Goal: Task Accomplishment & Management: Manage account settings

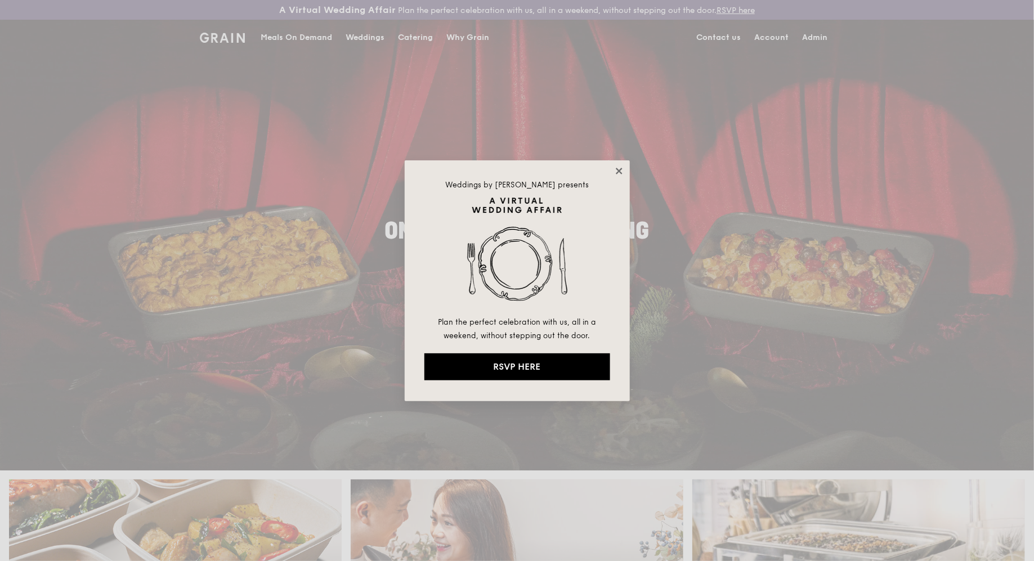
click at [619, 174] on icon at bounding box center [619, 171] width 10 height 10
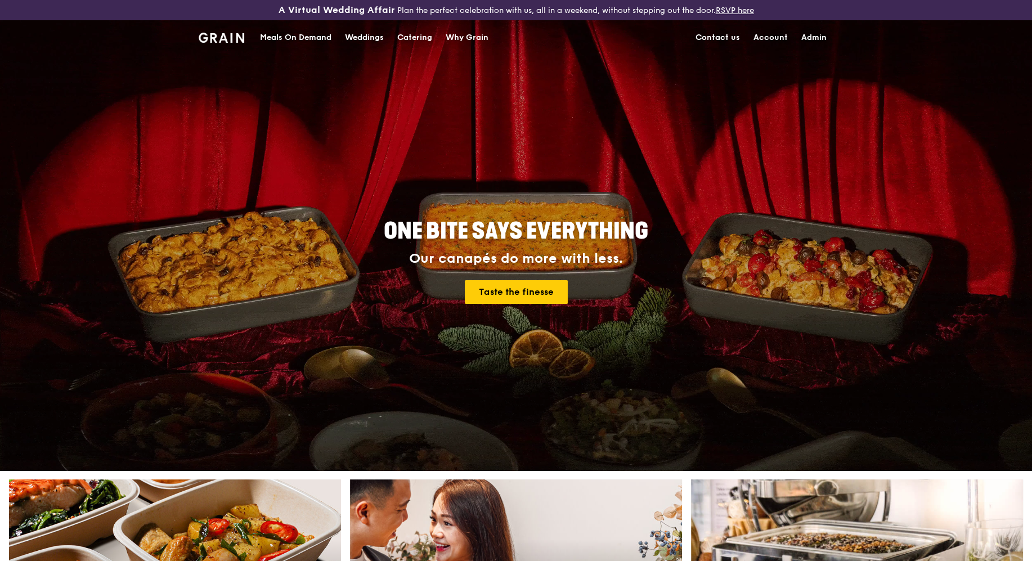
click at [826, 41] on link "Admin" at bounding box center [813, 38] width 39 height 34
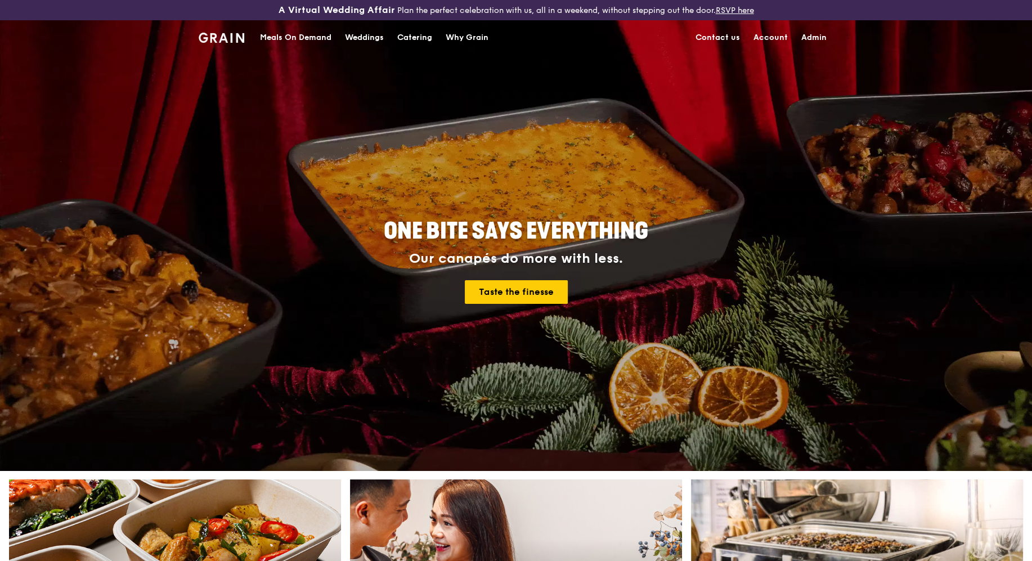
select select "100"
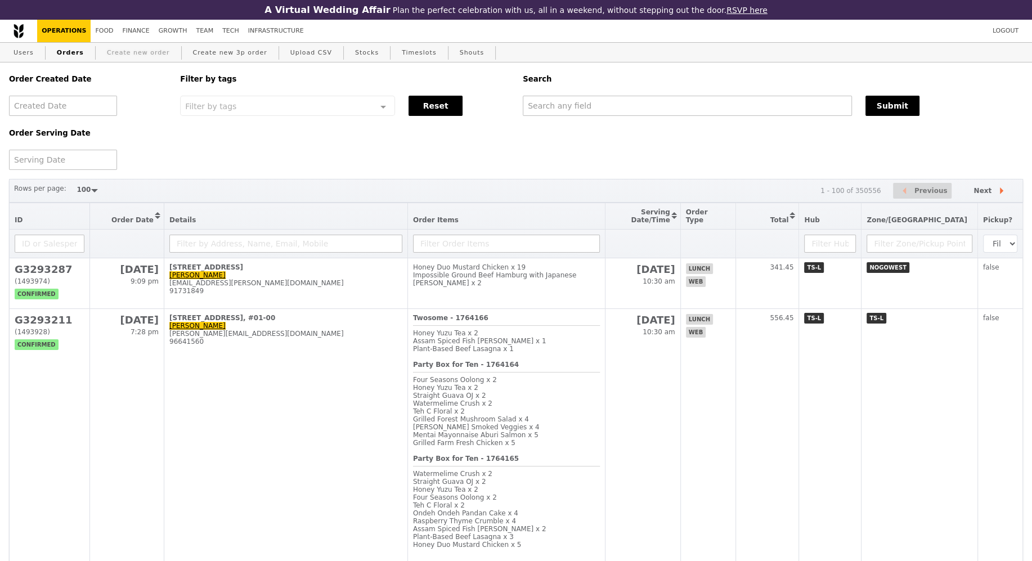
click at [132, 61] on link "Create new order" at bounding box center [138, 53] width 72 height 20
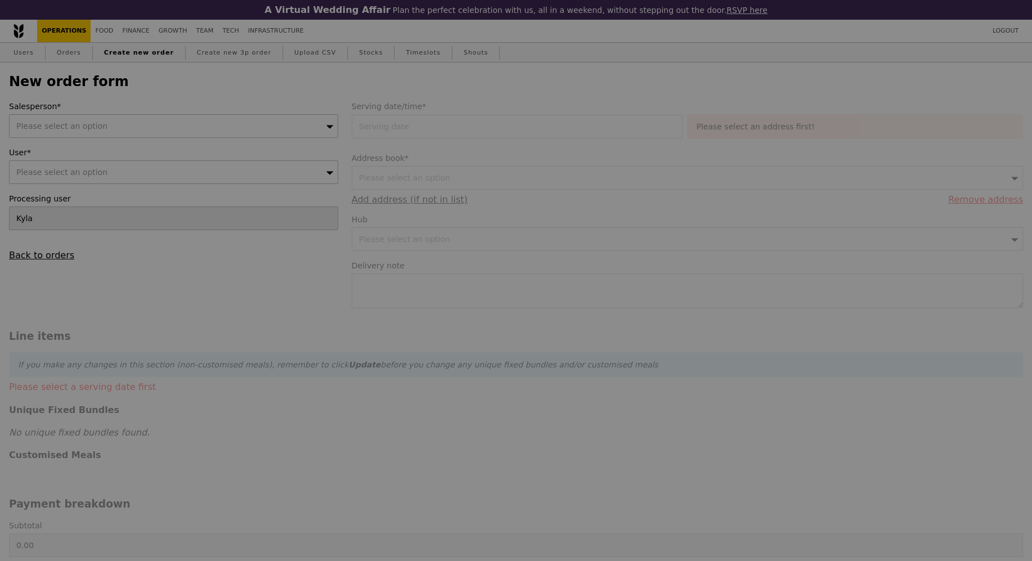
type input "Confirm"
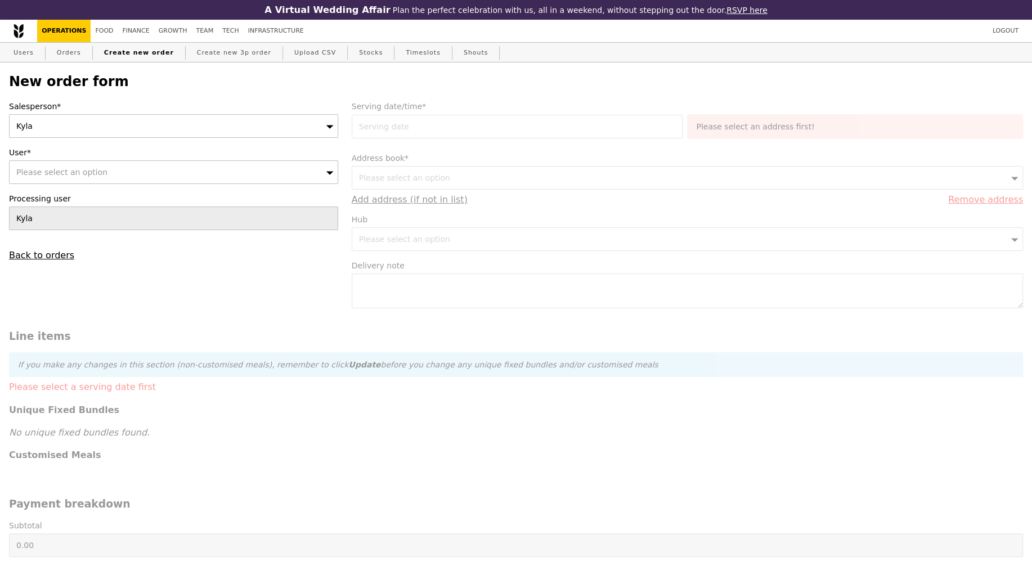
click at [204, 120] on div "Kyla" at bounding box center [173, 126] width 329 height 24
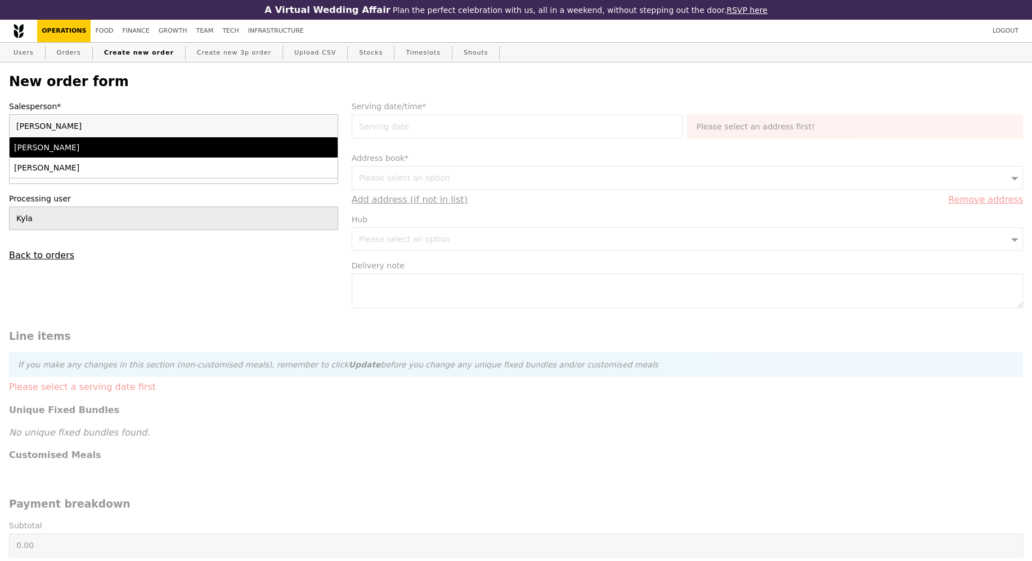
type input "kenn"
click at [146, 153] on li "Kenn Tan" at bounding box center [174, 147] width 328 height 20
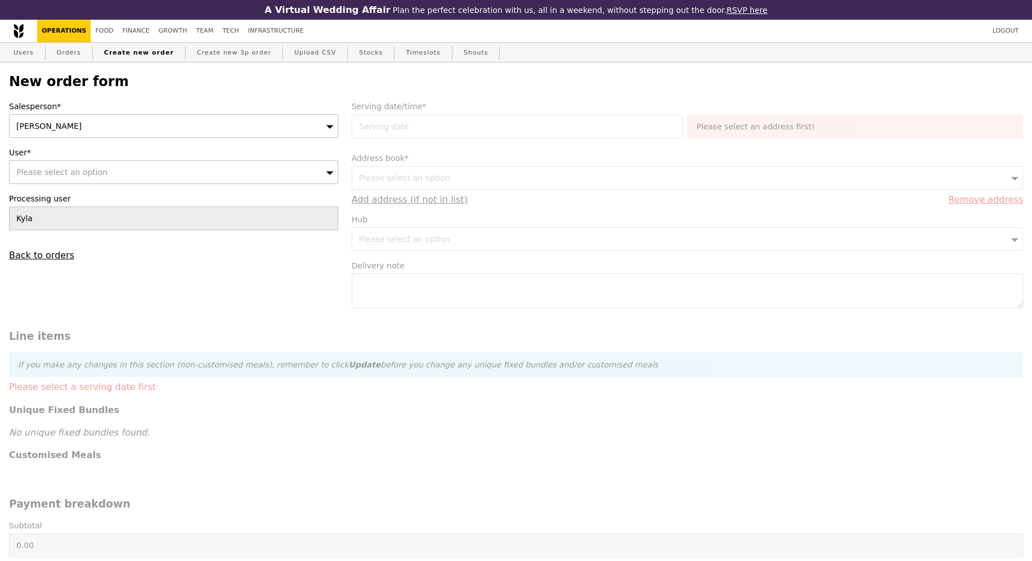
click at [136, 173] on div "Please select an option" at bounding box center [173, 172] width 329 height 24
type input "phoebeyeo@smu.edu.sg"
type input "Confirm"
type input "phoebeyeo@smu.edu.sg"
click at [16, 53] on link "Users" at bounding box center [23, 53] width 29 height 20
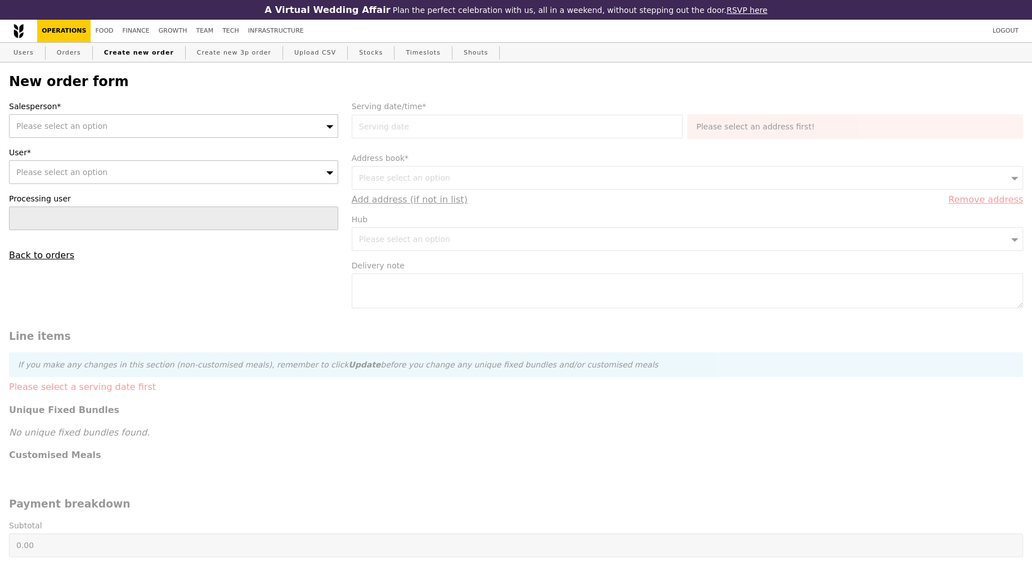
click at [190, 117] on div "Please select an option" at bounding box center [173, 126] width 329 height 24
type input "kenn"
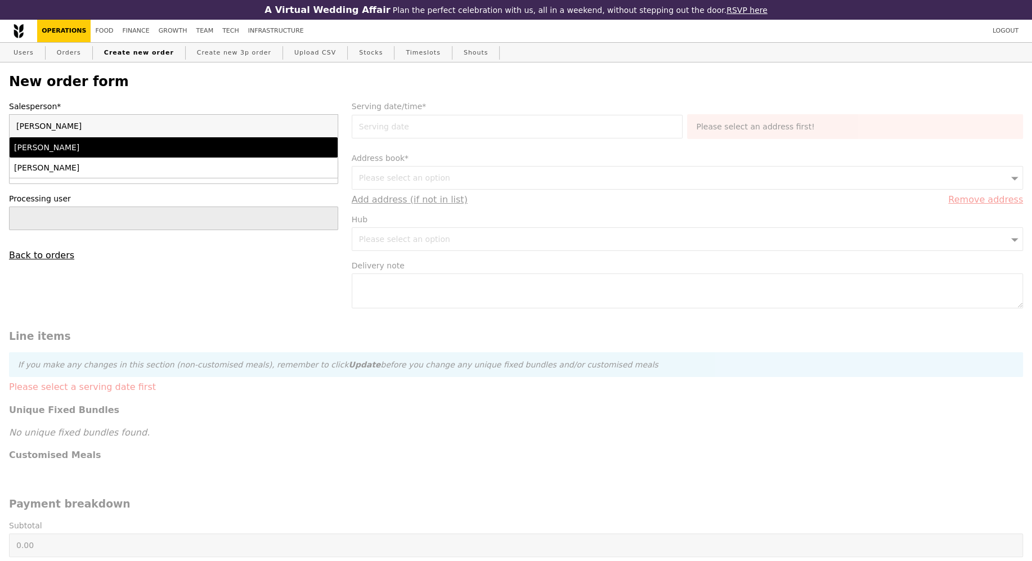
click at [172, 139] on li "Kenn Tan" at bounding box center [174, 147] width 328 height 20
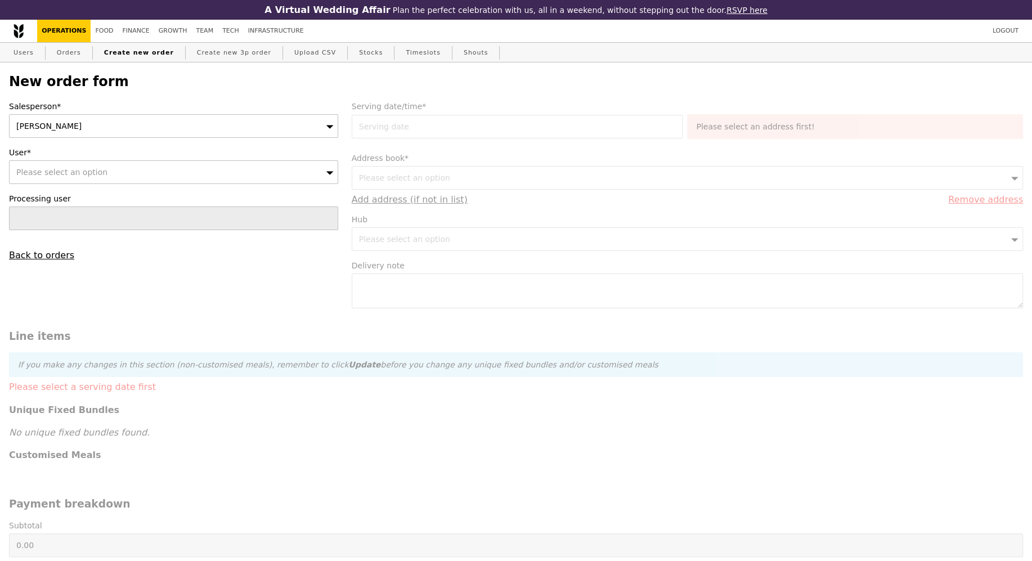
click at [171, 176] on div "Please select an option" at bounding box center [173, 172] width 329 height 24
type input "Confirm"
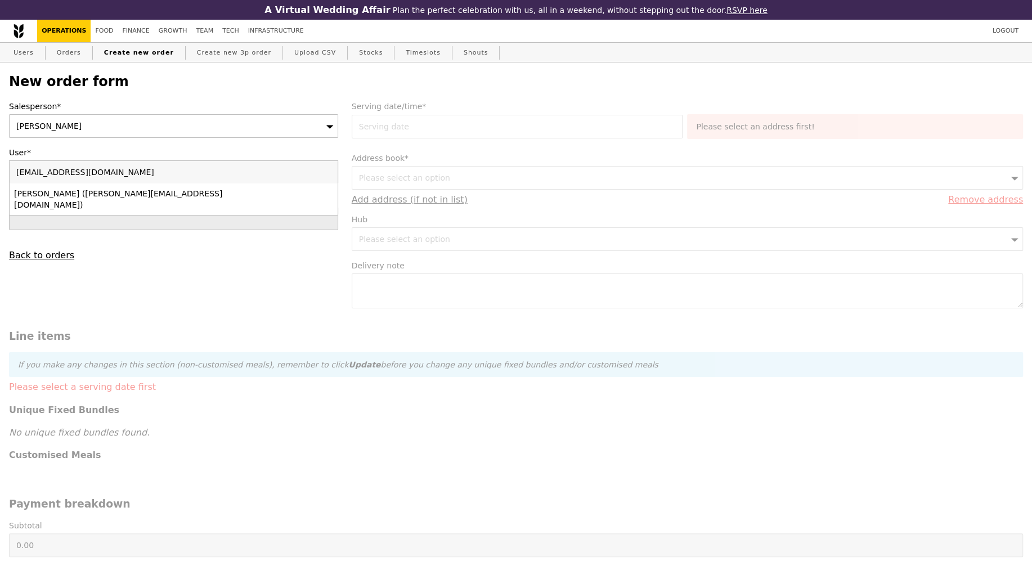
type input "phoebeyeo@smu.edu.sg"
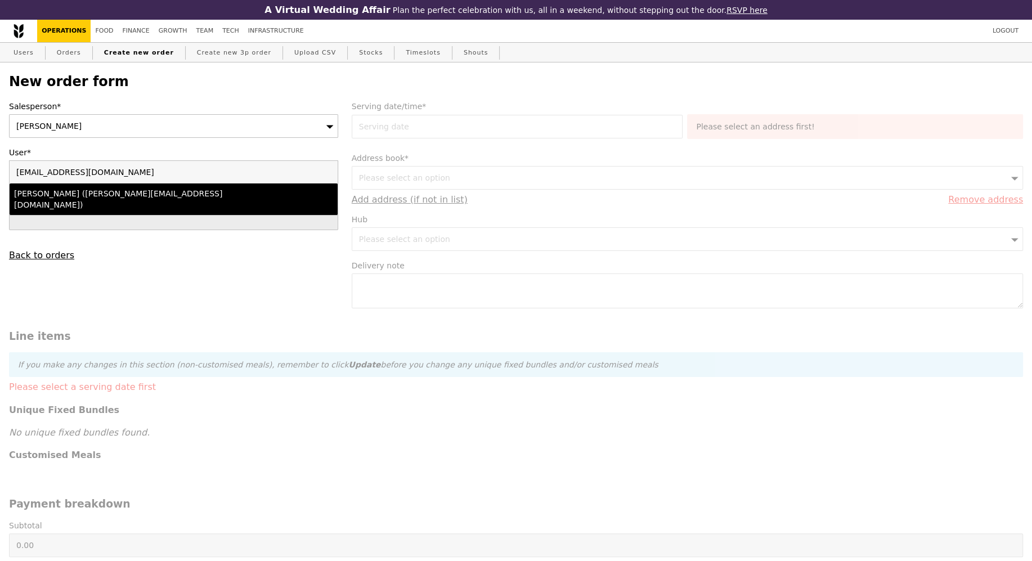
click at [162, 194] on div "Phoebe (phoebeyeo@smu.edu.sg)" at bounding box center [133, 199] width 239 height 23
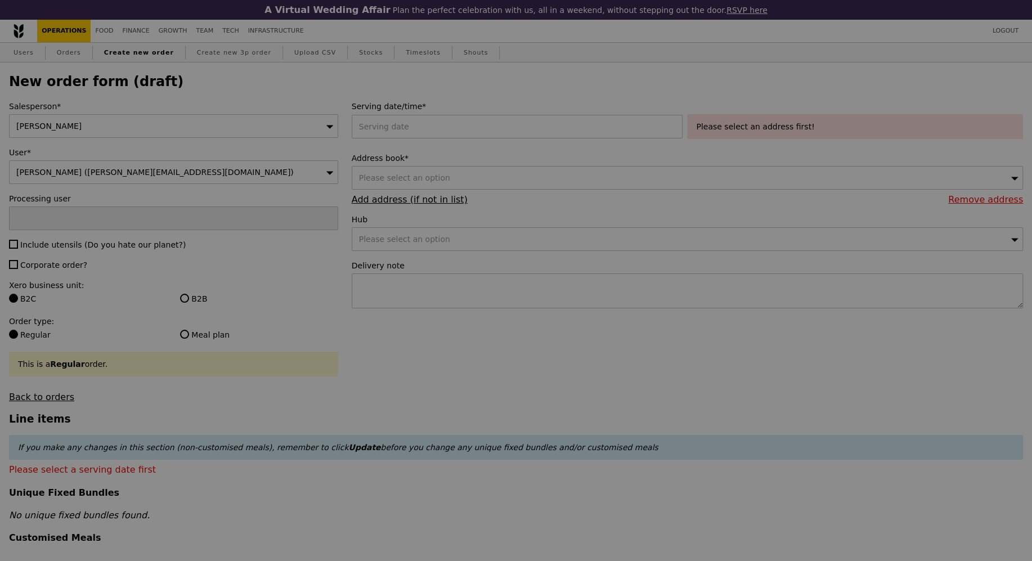
type input "Confirm"
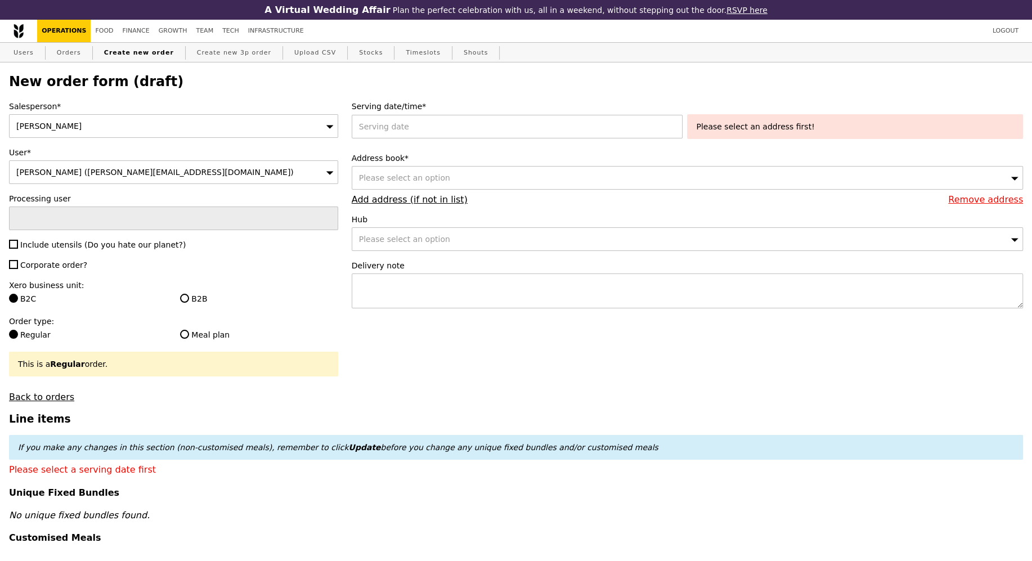
click at [57, 240] on span "Include utensils (Do you hate our planet?)" at bounding box center [102, 244] width 165 height 9
click at [18, 240] on input "Include utensils (Do you hate our planet?)" at bounding box center [13, 244] width 9 height 9
checkbox input "true"
type input "Confirm"
click at [57, 260] on span "Corporate order?" at bounding box center [53, 264] width 67 height 9
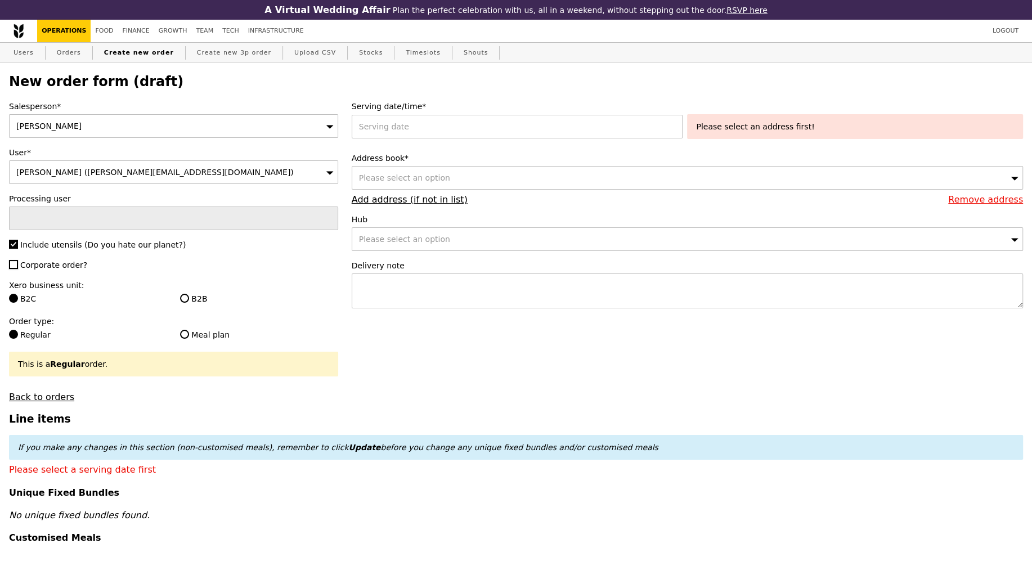
click at [18, 260] on input "Corporate order?" at bounding box center [13, 264] width 9 height 9
checkbox input "true"
click at [186, 293] on label "B2B" at bounding box center [259, 298] width 158 height 11
click at [186, 294] on input "B2B" at bounding box center [184, 298] width 9 height 9
radio input "true"
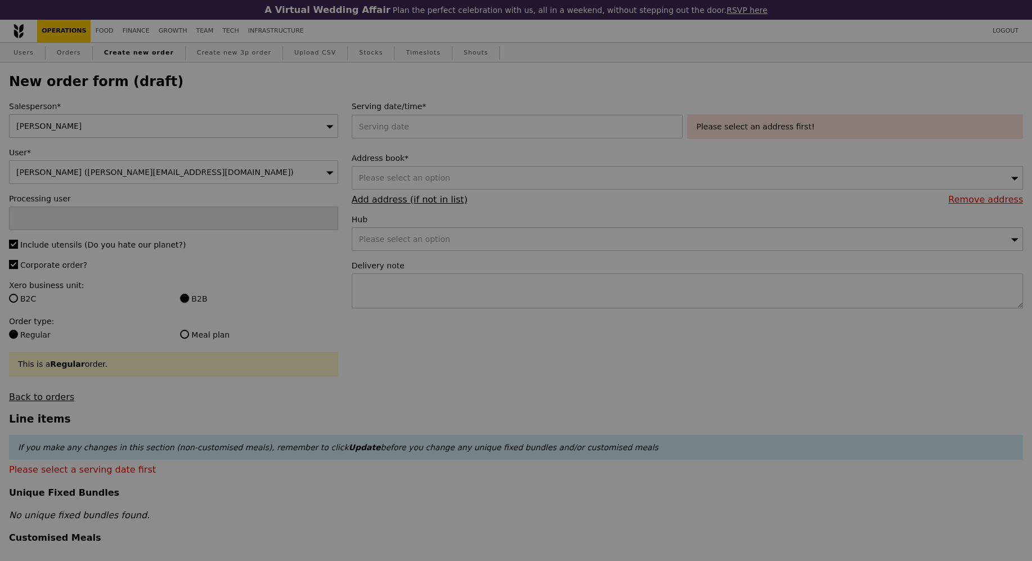
type input "Confirm"
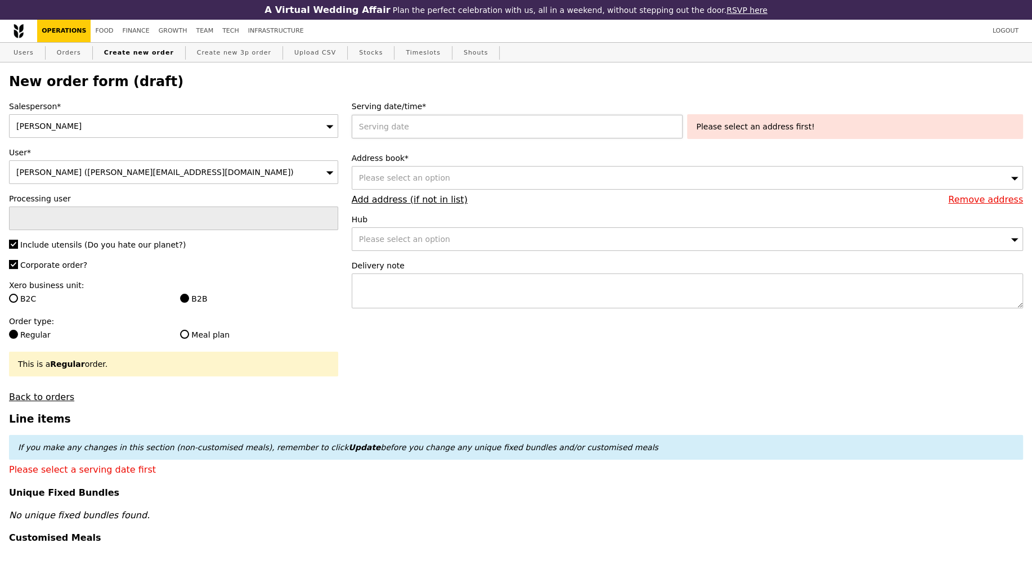
click at [453, 137] on div at bounding box center [520, 127] width 336 height 24
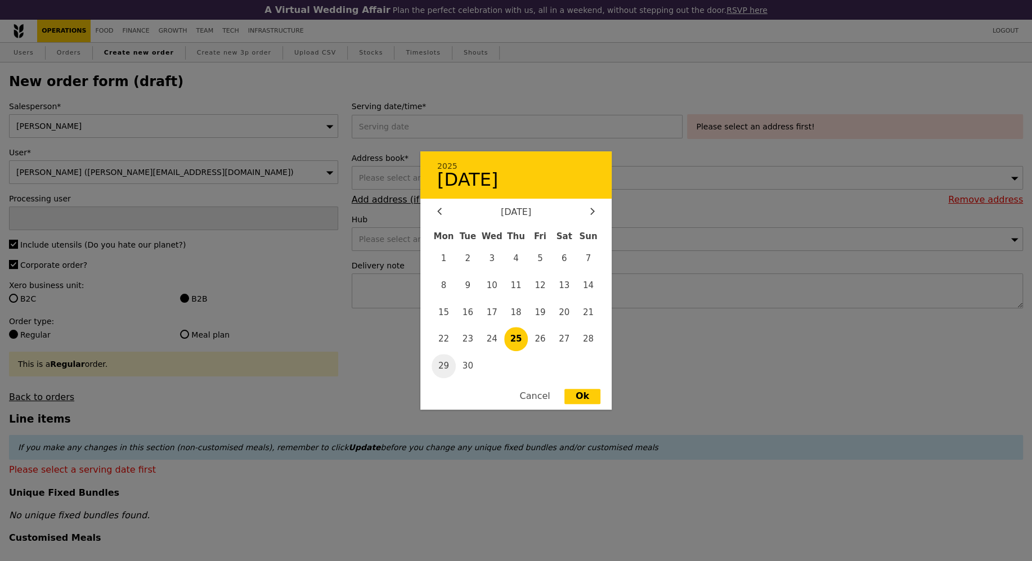
click at [444, 362] on span "29" at bounding box center [444, 366] width 24 height 24
type input "29 Sep 2025"
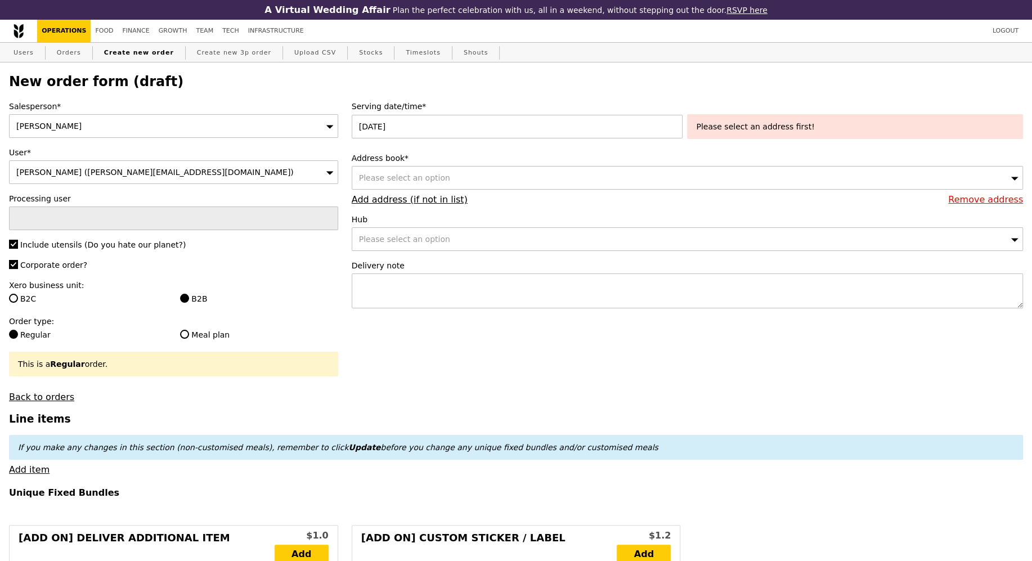
click at [403, 183] on div "Please select an option" at bounding box center [687, 178] width 671 height 24
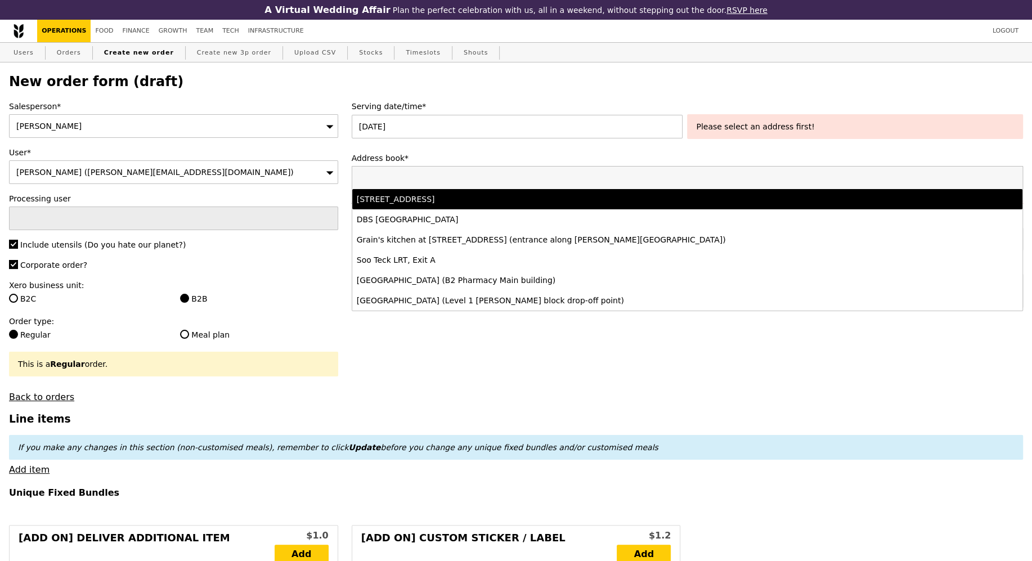
click at [470, 200] on div "70 Stamford Road, #5-, Singapore 178901" at bounding box center [605, 199] width 496 height 11
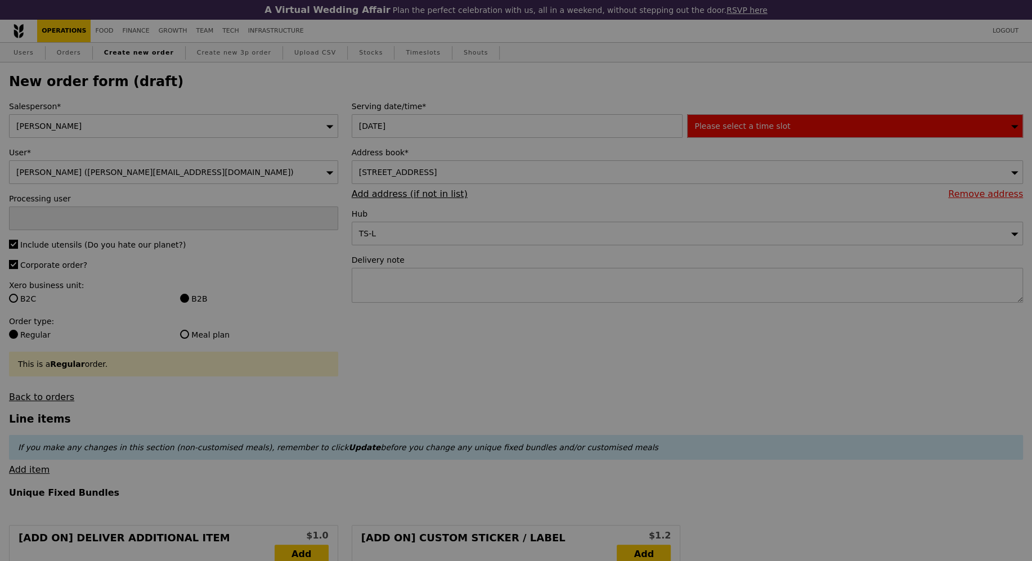
type input "Confirm"
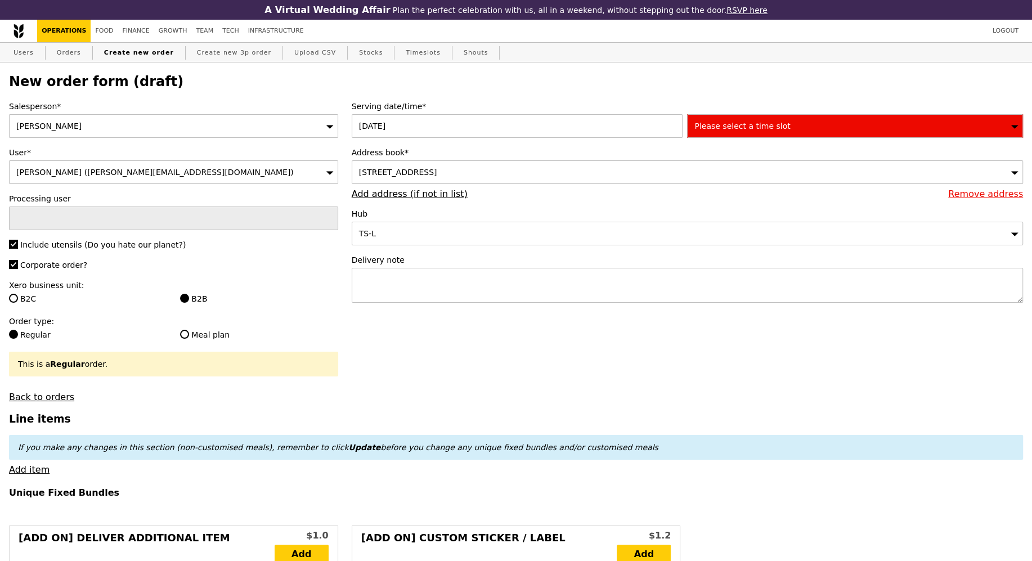
click at [729, 133] on div "Please select a time slot" at bounding box center [855, 126] width 336 height 24
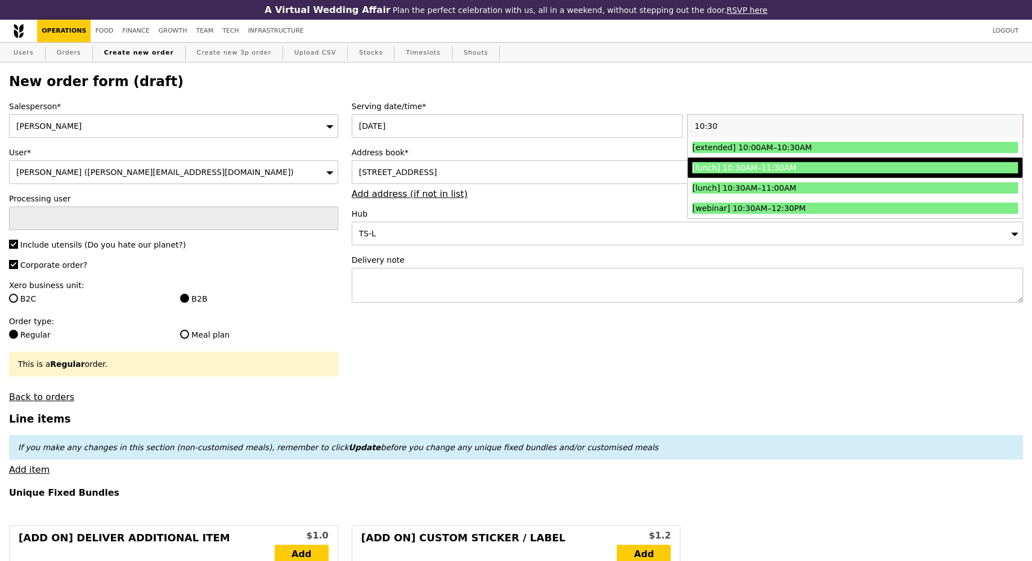
type input "10:30"
click at [738, 169] on div "[lunch] 10:30AM–11:30AM" at bounding box center [814, 167] width 244 height 11
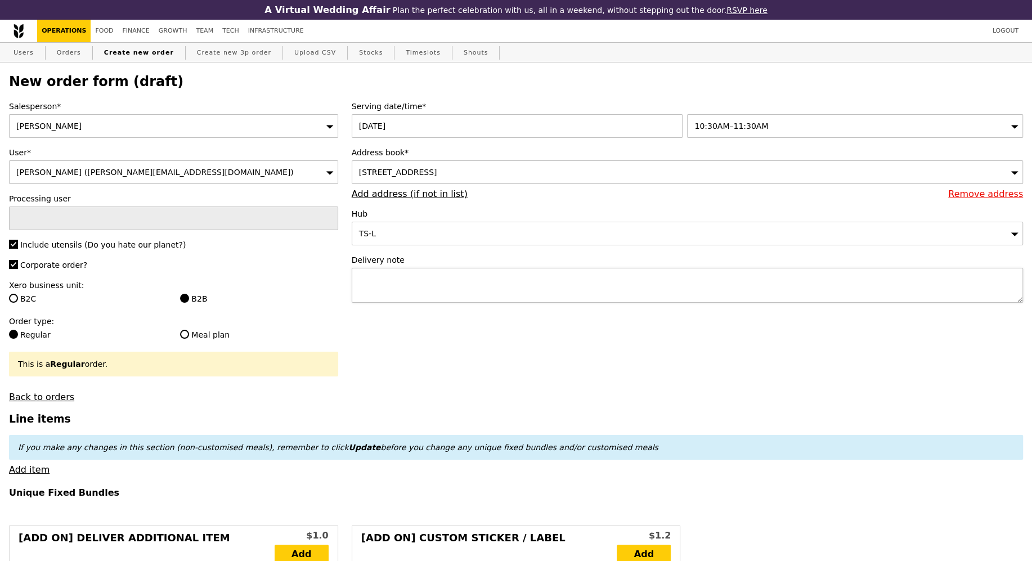
type input "Confirm"
click at [564, 293] on textarea at bounding box center [687, 285] width 671 height 35
type textarea "L"
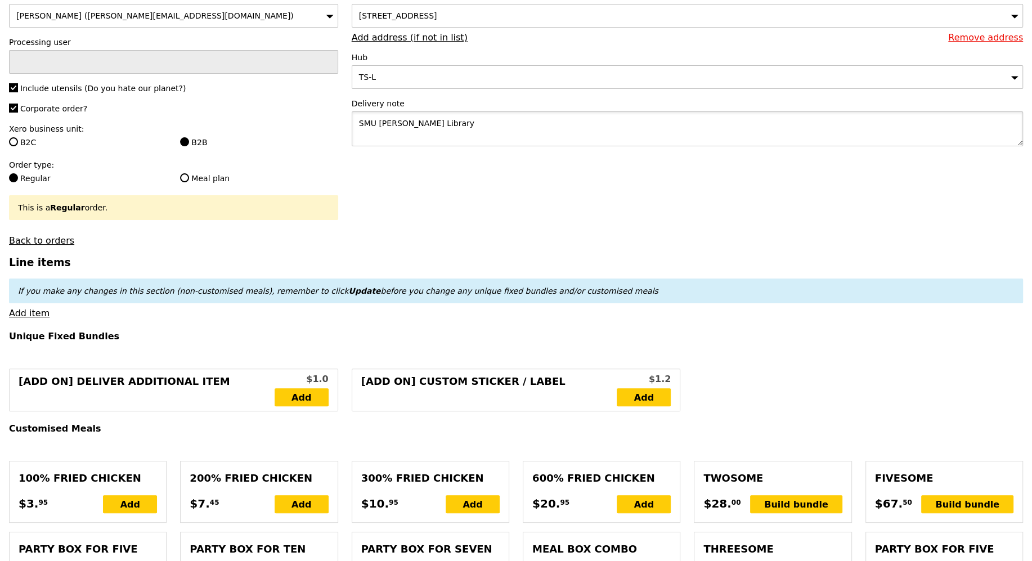
scroll to position [217, 0]
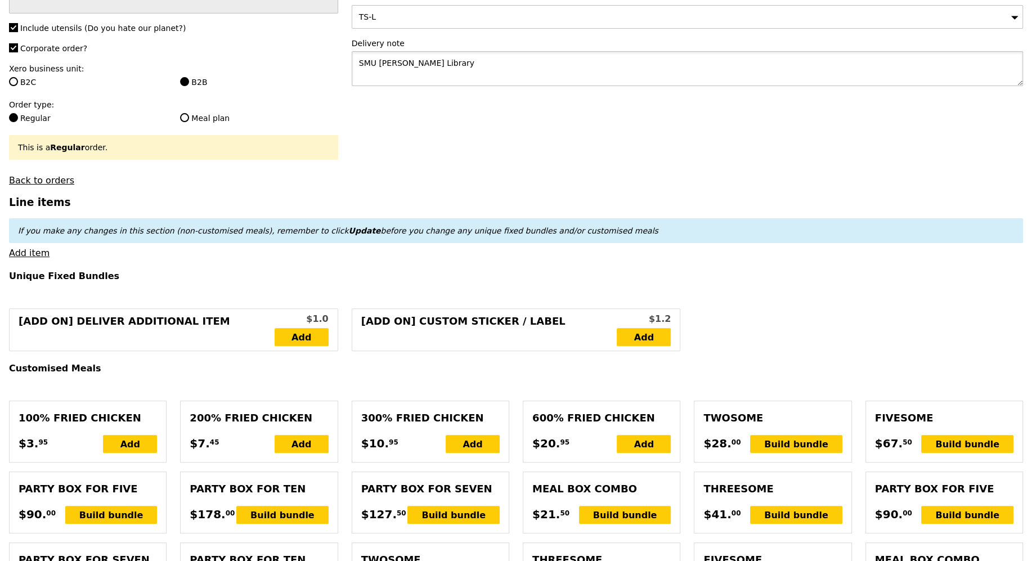
type textarea "SMU Li Ka Shing Library"
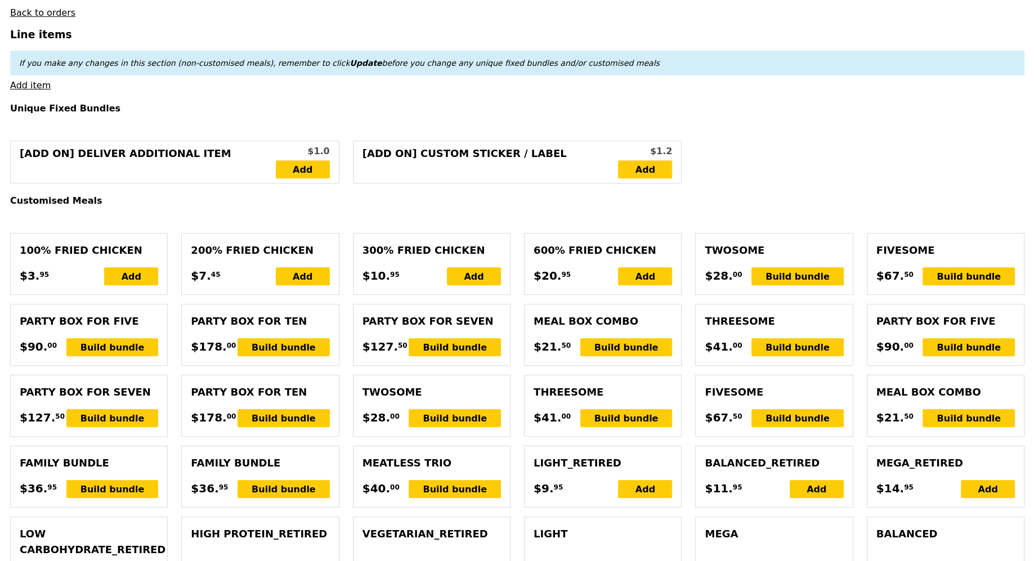
scroll to position [389, 0]
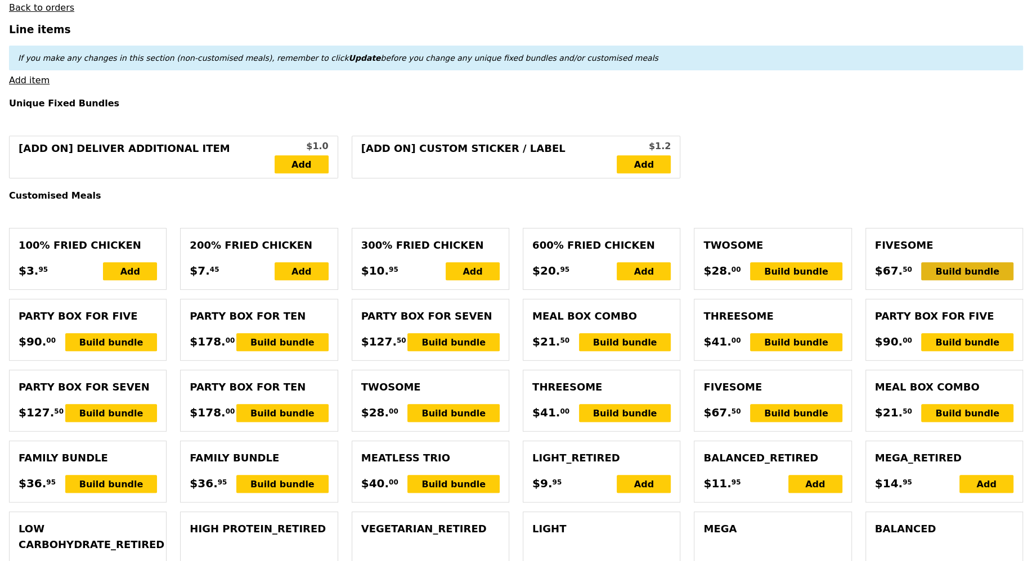
click at [950, 267] on div "Build bundle" at bounding box center [967, 271] width 92 height 18
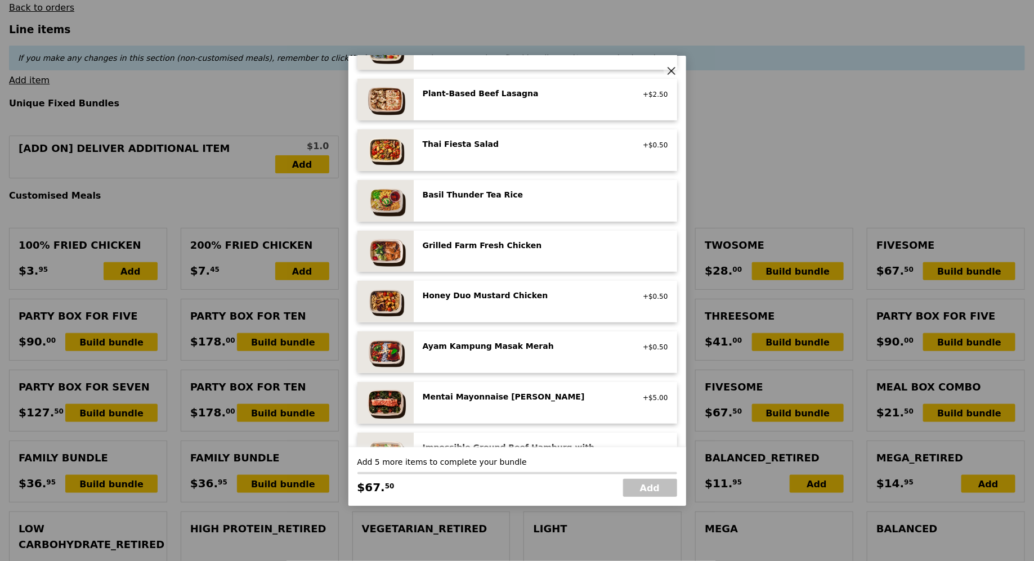
scroll to position [423, 0]
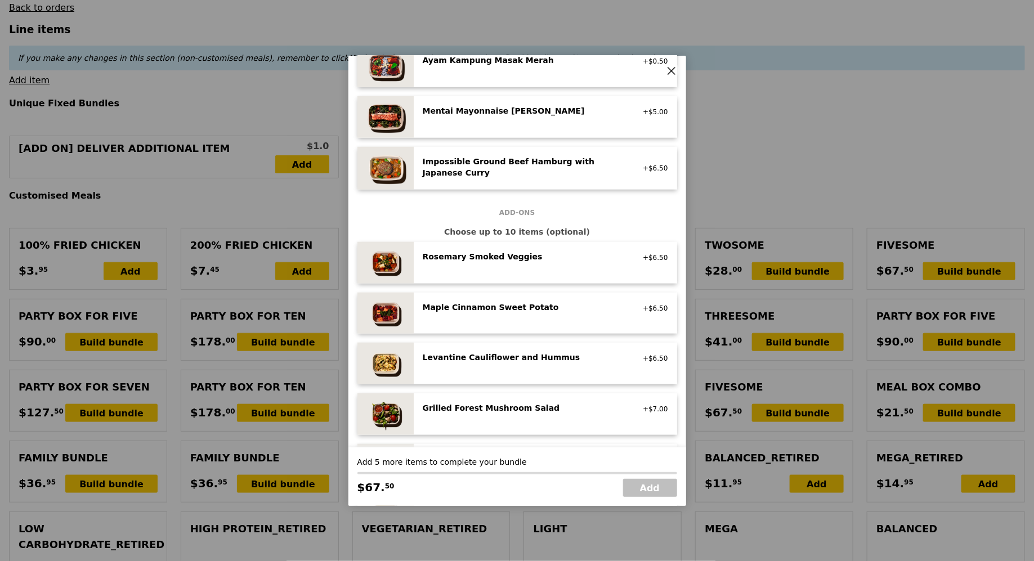
click at [524, 120] on div "Mentai Mayonnaise Aburi Salmon pescatarian, contains egg, soy, wheat +$5.00" at bounding box center [545, 117] width 245 height 24
click at [524, 120] on div "Mentai Mayonnaise Aburi Salmon pescatarian, contains egg, soy, wheat" at bounding box center [523, 114] width 215 height 18
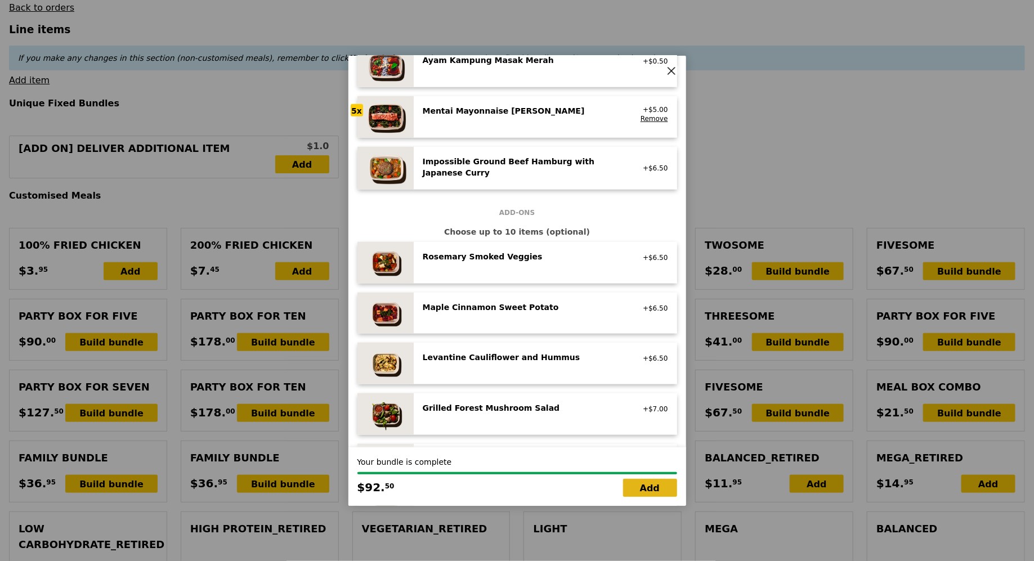
click at [639, 493] on link "Add" at bounding box center [650, 488] width 54 height 18
type input "Loading..."
type input "92.50"
type input "1.79"
type input "1.95"
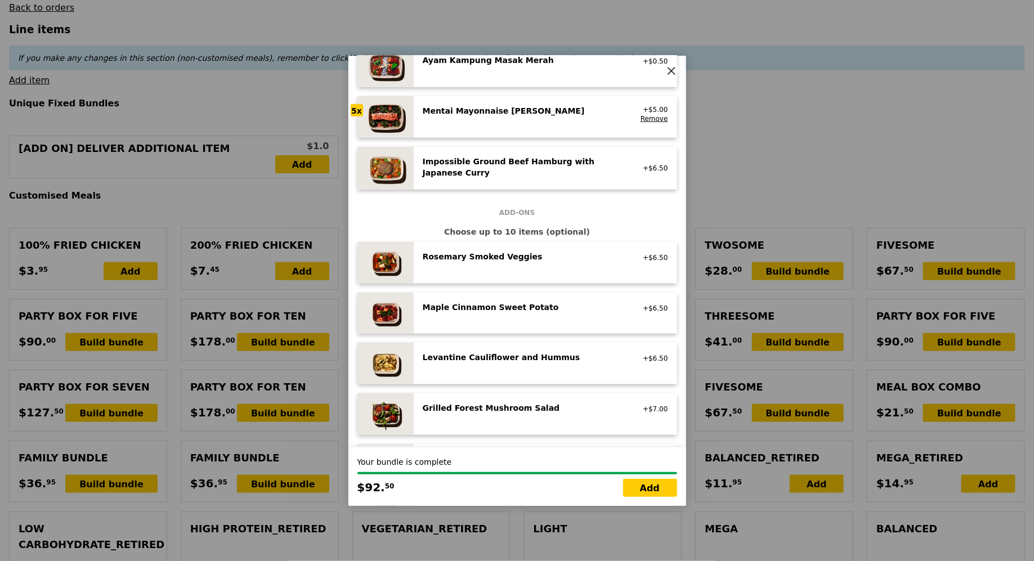
type input "3.62"
type input "3.95"
type input "98.40"
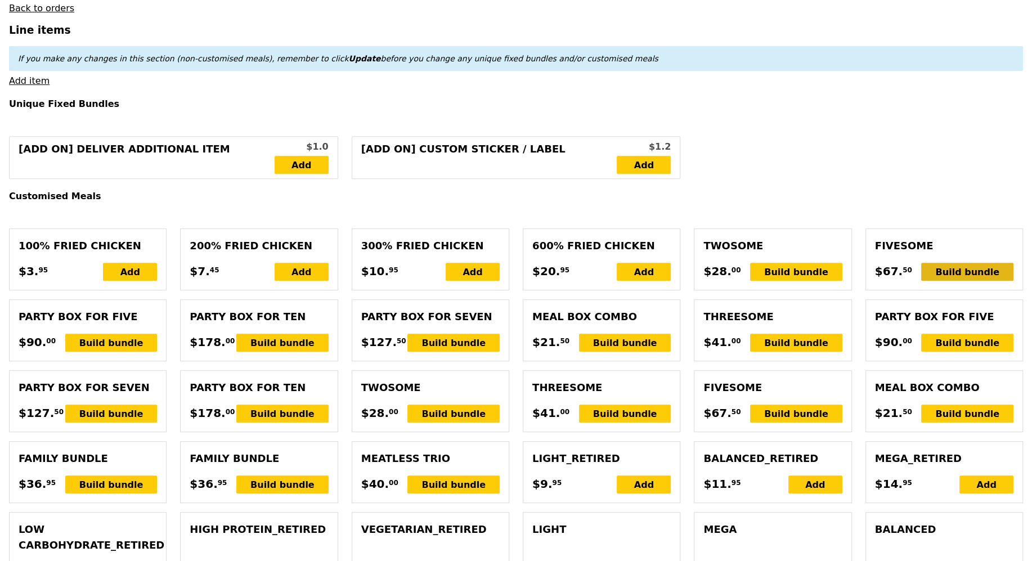
click at [1001, 269] on div "Build bundle" at bounding box center [967, 272] width 92 height 18
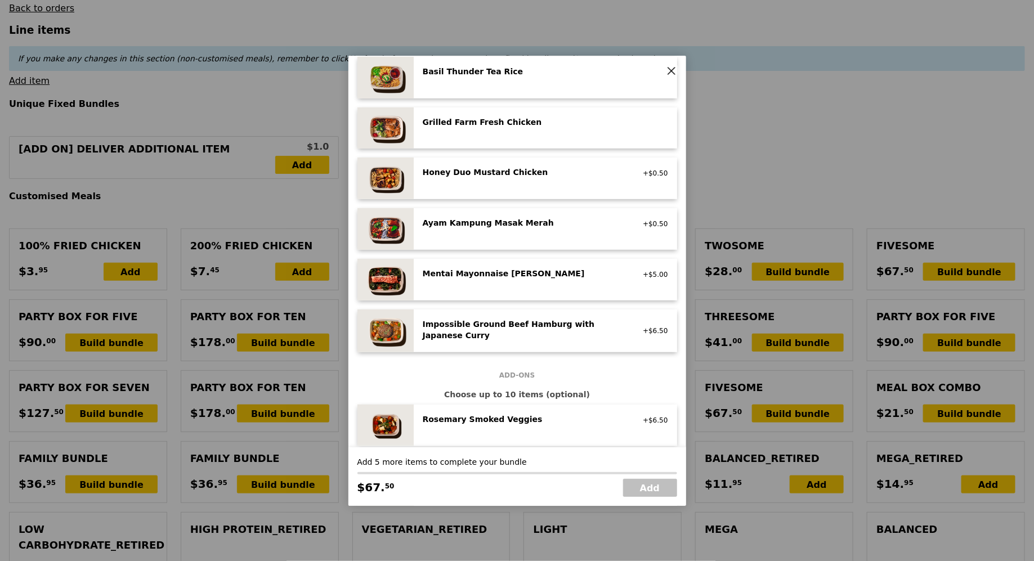
scroll to position [418, 0]
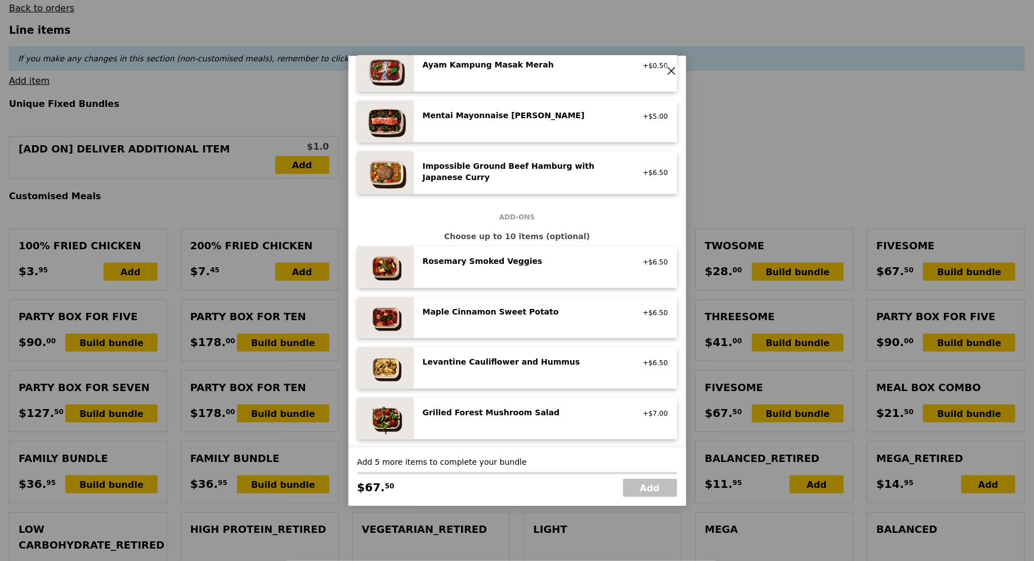
click at [544, 125] on div "Mentai Mayonnaise Aburi Salmon pescatarian, contains egg, soy, wheat +$5.00" at bounding box center [545, 122] width 245 height 24
click at [544, 125] on div "Mentai Mayonnaise Aburi Salmon pescatarian, contains egg, soy, wheat" at bounding box center [523, 119] width 215 height 18
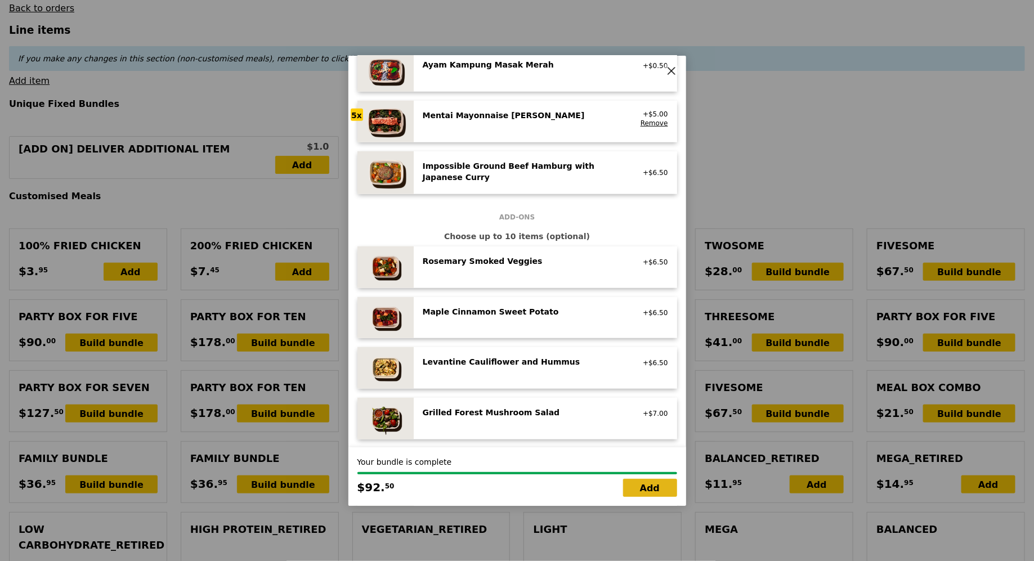
click at [648, 480] on link "Add" at bounding box center [650, 488] width 54 height 18
type input "Loading..."
type input "185.00"
type input "190.90"
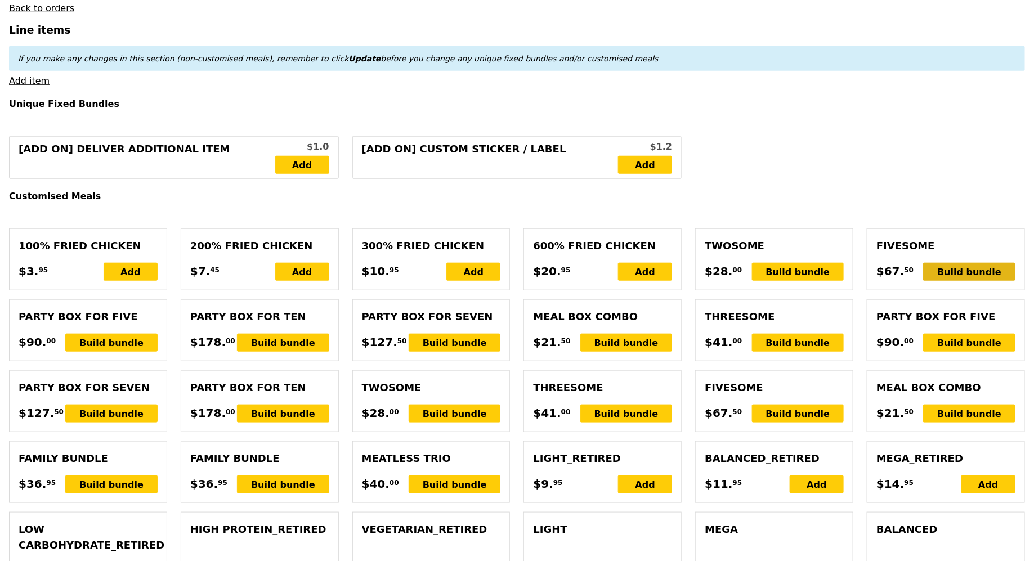
scroll to position [389, 0]
click at [973, 269] on div "Build bundle" at bounding box center [967, 272] width 92 height 18
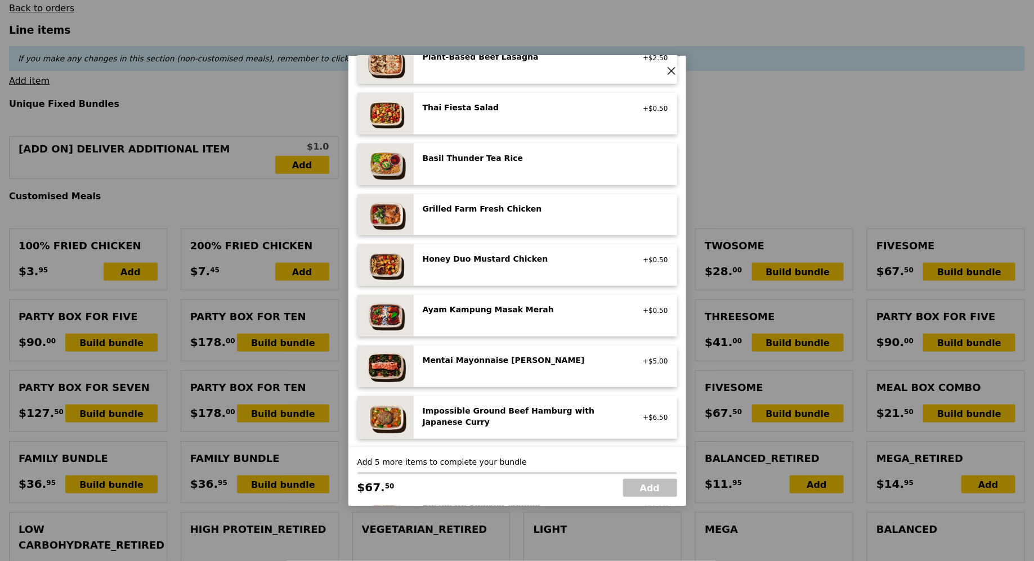
scroll to position [209, 0]
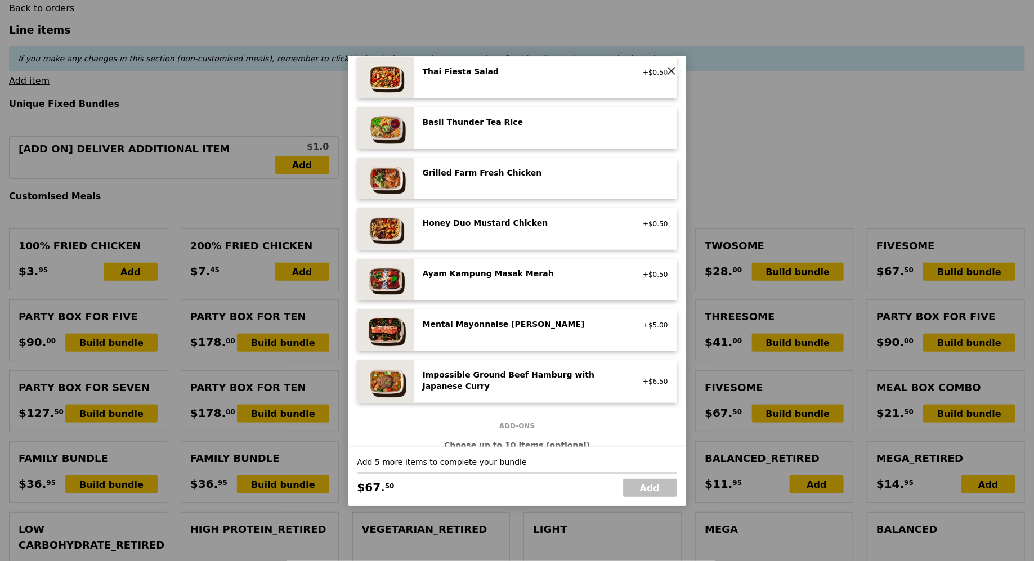
click at [522, 324] on div "Mentai Mayonnaise Aburi Salmon" at bounding box center [524, 323] width 202 height 11
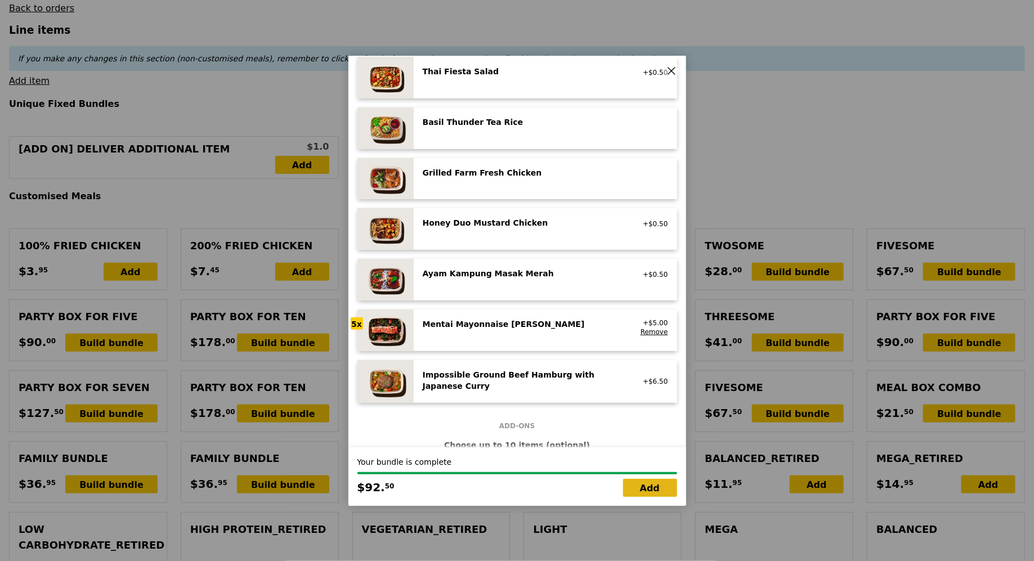
click at [656, 490] on link "Add" at bounding box center [650, 488] width 54 height 18
type input "Loading..."
type input "277.50"
type input "283.40"
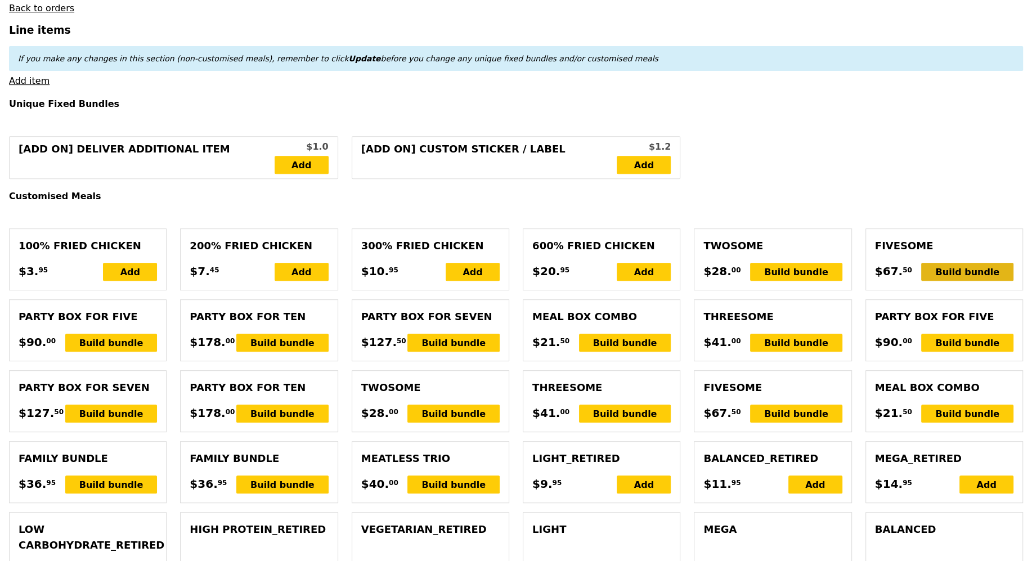
click at [968, 263] on div "Build bundle" at bounding box center [967, 272] width 92 height 18
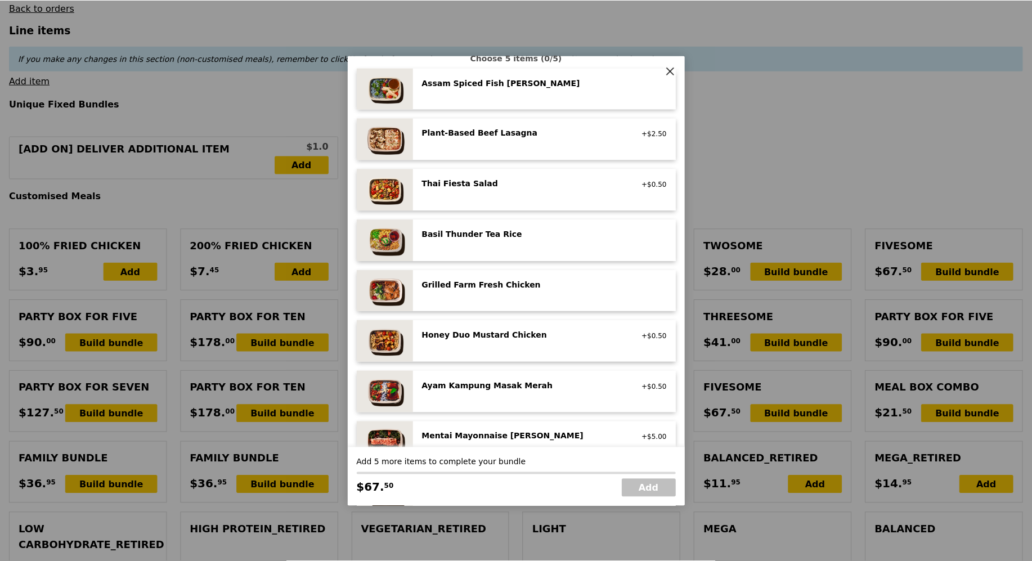
scroll to position [163, 0]
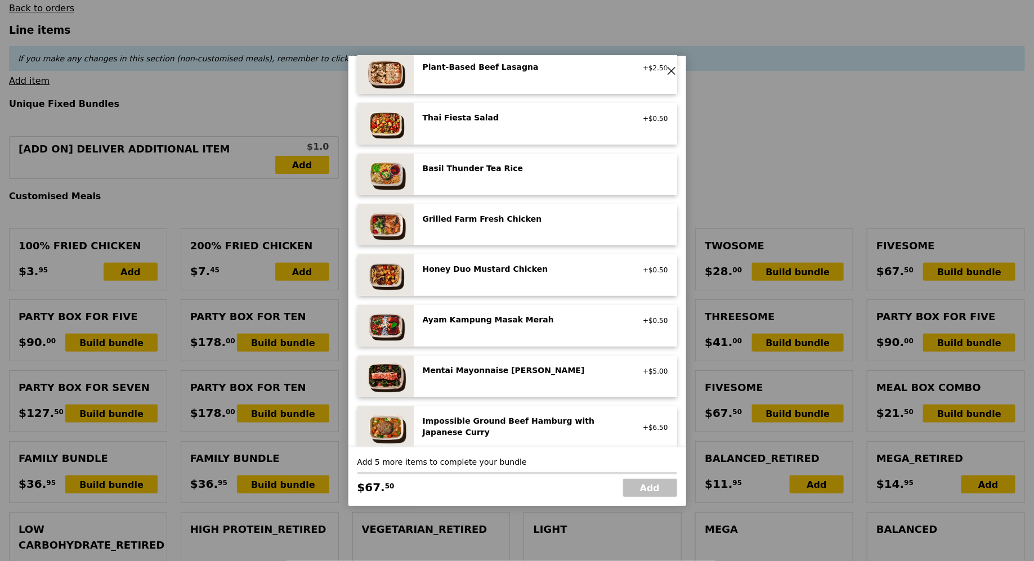
click at [520, 173] on div "Basil Thunder Tea Rice vegetarian, contains allium, barley, egg, nuts, soy, whe…" at bounding box center [523, 170] width 215 height 14
click at [506, 229] on div "Grilled Farm Fresh Chicken high protein, contains allium, dairy, nuts, soy" at bounding box center [545, 225] width 245 height 24
click at [506, 229] on div "Grilled Farm Fresh Chicken high protein, contains allium, dairy, nuts, soy Remo…" at bounding box center [545, 225] width 245 height 24
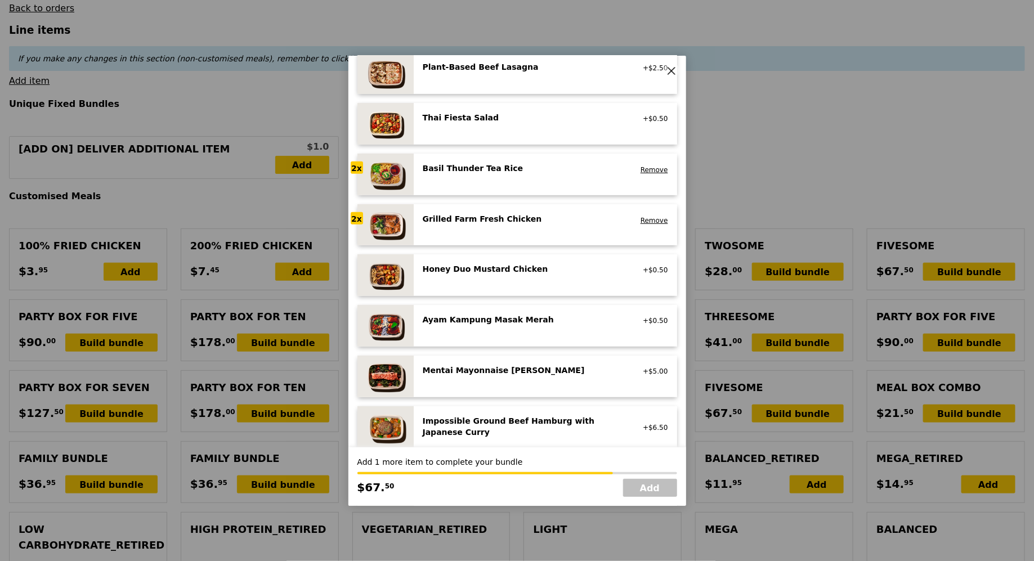
click at [506, 229] on div "Grilled Farm Fresh Chicken high protein, contains allium, dairy, nuts, soy Remo…" at bounding box center [545, 225] width 245 height 24
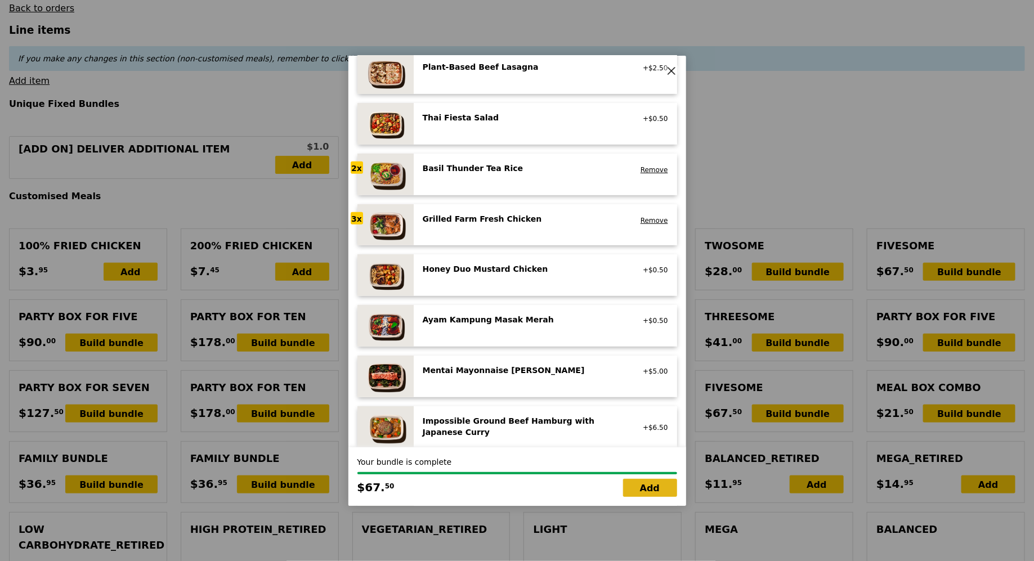
click at [649, 482] on link "Add" at bounding box center [650, 488] width 54 height 18
type input "Loading..."
type input "345.00"
type input "350.90"
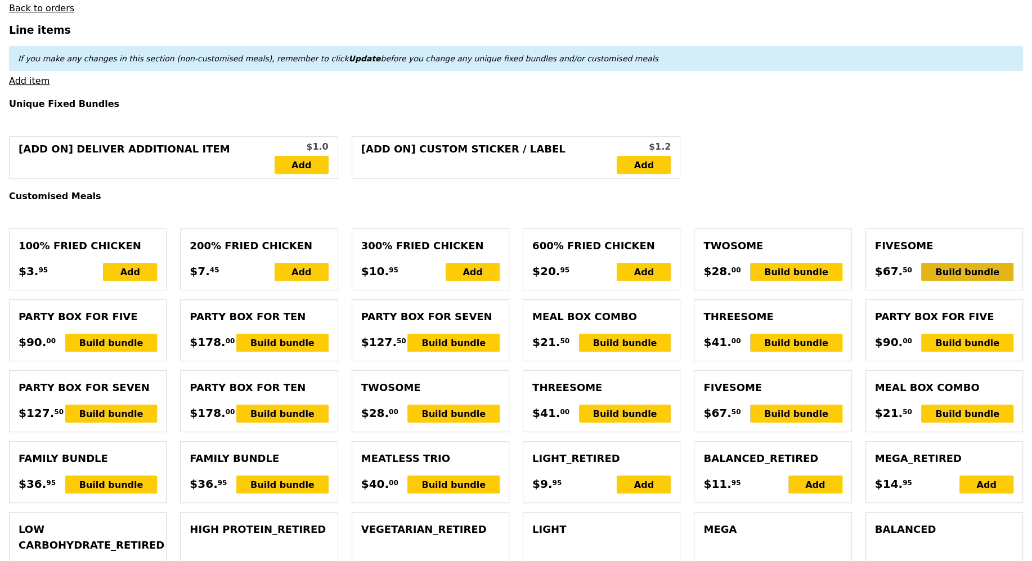
click at [971, 274] on div "Build bundle" at bounding box center [967, 272] width 92 height 18
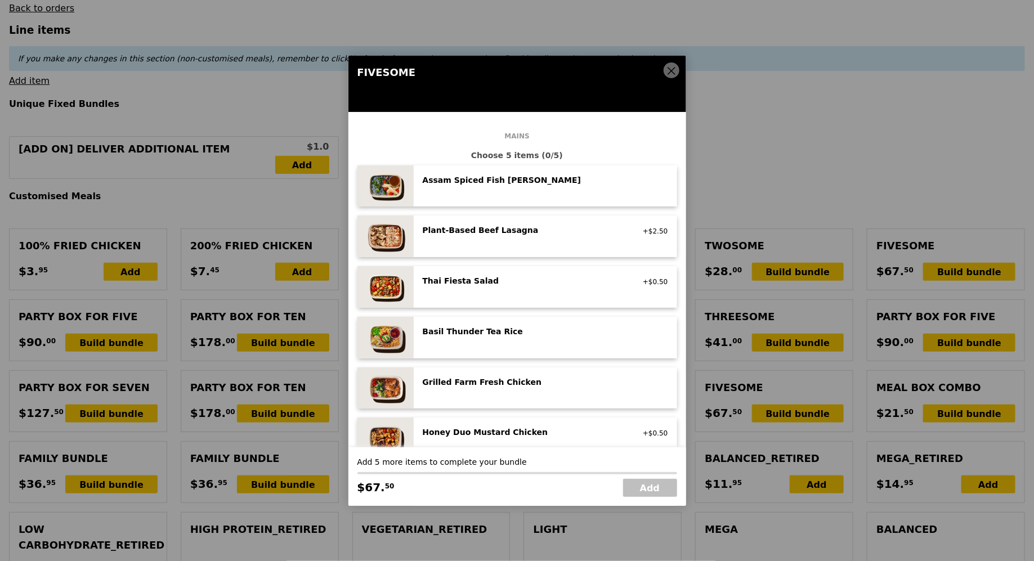
click at [542, 378] on div "Grilled Farm Fresh Chicken" at bounding box center [524, 381] width 202 height 11
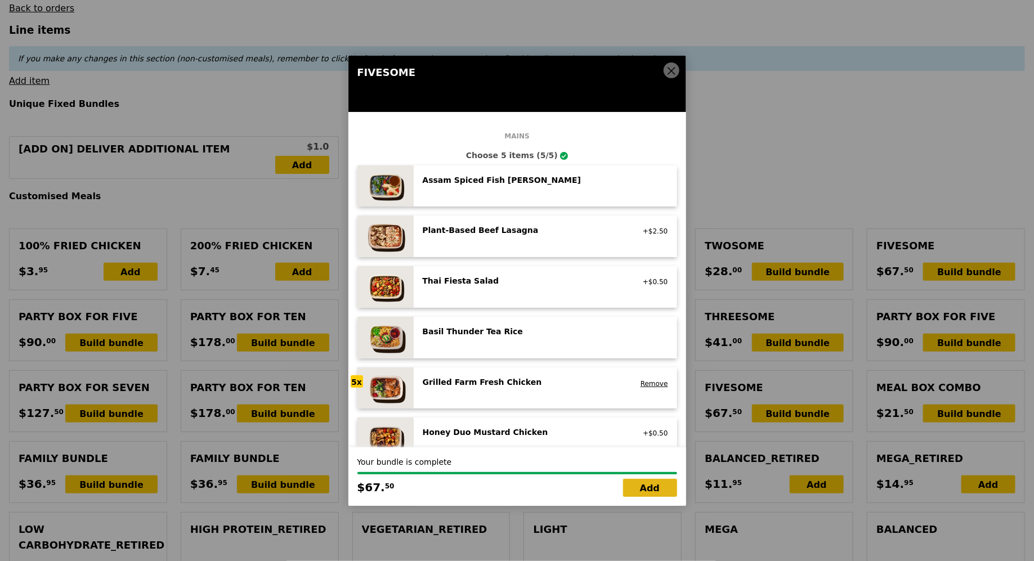
click at [641, 487] on link "Add" at bounding box center [650, 488] width 54 height 18
type input "Loading..."
type input "412.50"
type input "418.40"
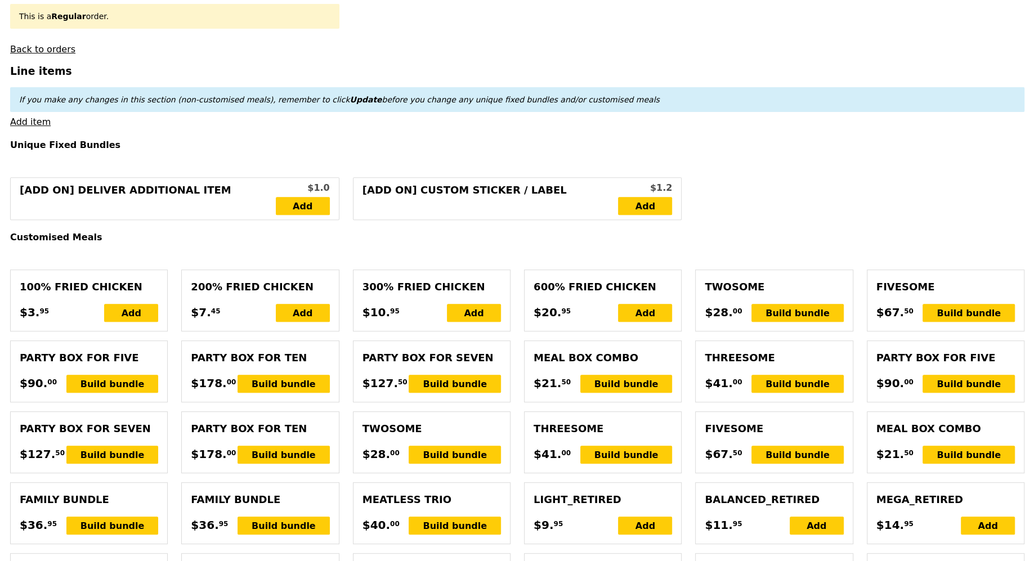
scroll to position [349, 0]
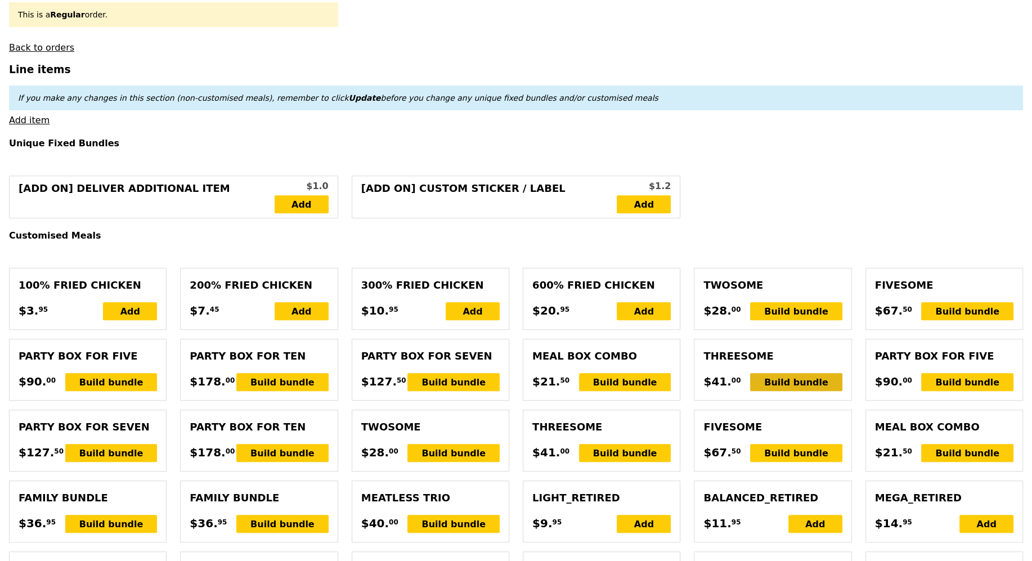
click at [812, 380] on div "Build bundle" at bounding box center [796, 382] width 92 height 18
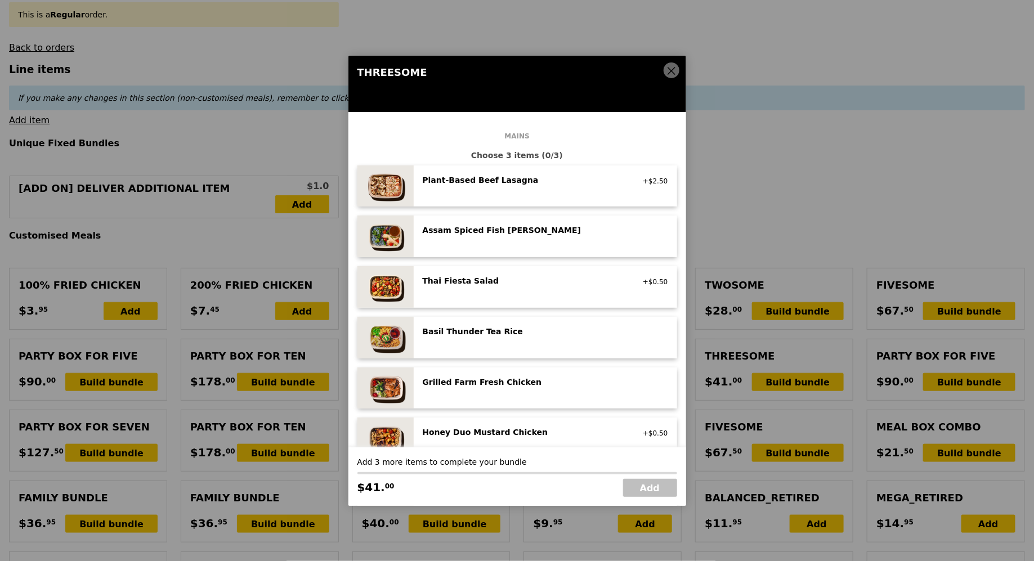
click at [518, 381] on div "Grilled Farm Fresh Chicken" at bounding box center [524, 381] width 202 height 11
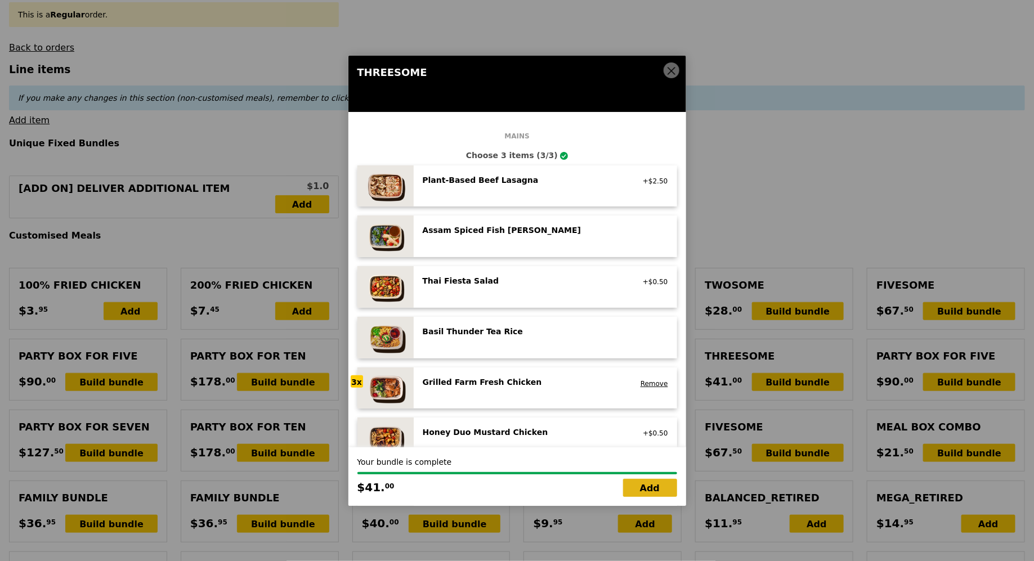
click at [637, 481] on link "Add" at bounding box center [650, 488] width 54 height 18
type input "Loading..."
type input "453.50"
type input "459.40"
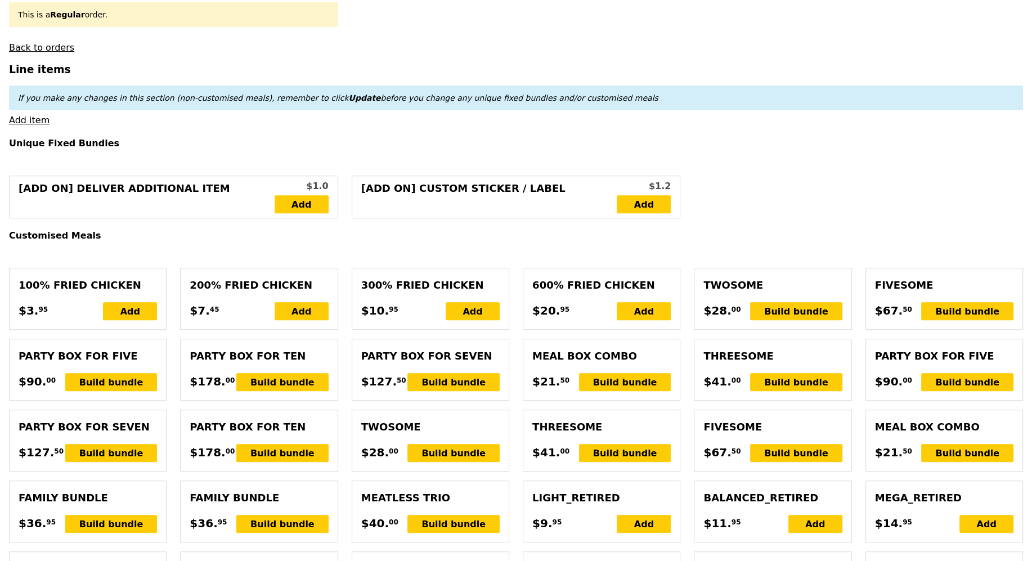
click at [782, 381] on div "Build bundle" at bounding box center [796, 382] width 92 height 18
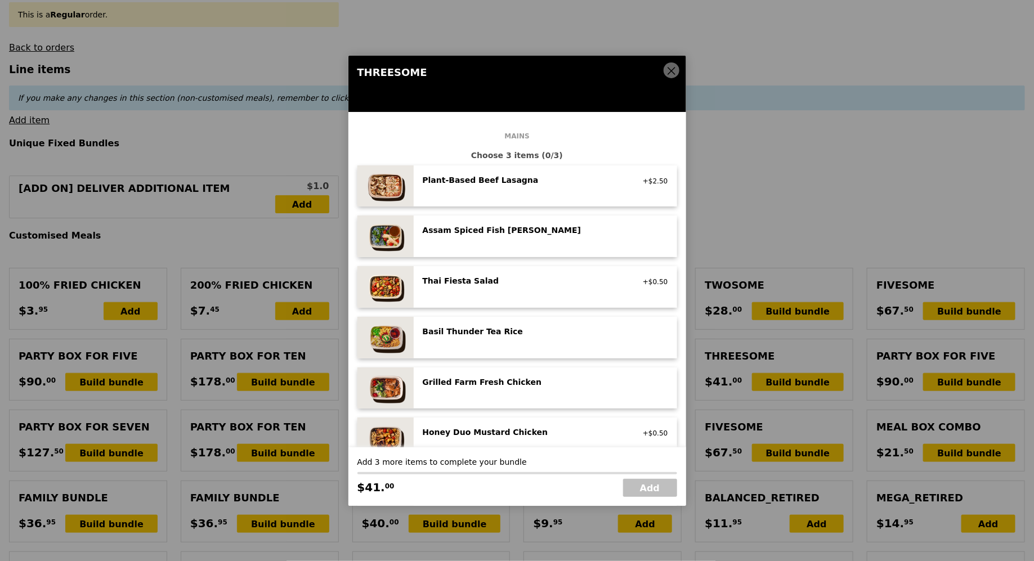
click at [531, 394] on div "Grilled Farm Fresh Chicken high protein, contains allium, dairy, nuts, soy" at bounding box center [545, 388] width 245 height 24
click at [531, 394] on div "Grilled Farm Fresh Chicken high protein, contains allium, dairy, nuts, soy Remo…" at bounding box center [545, 388] width 245 height 24
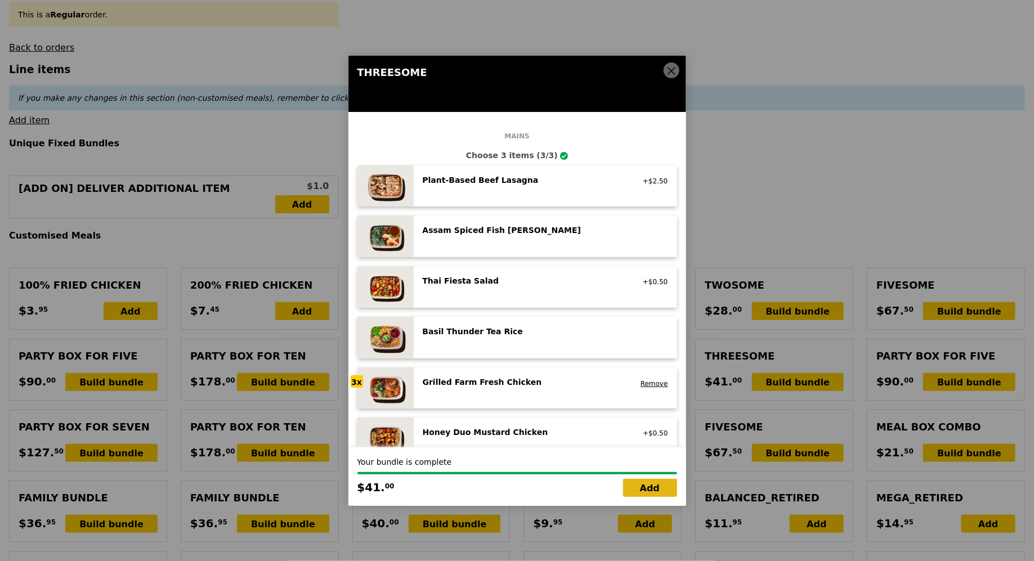
click at [645, 484] on link "Add" at bounding box center [650, 488] width 54 height 18
type input "Loading..."
type input "494.50"
type input "500.40"
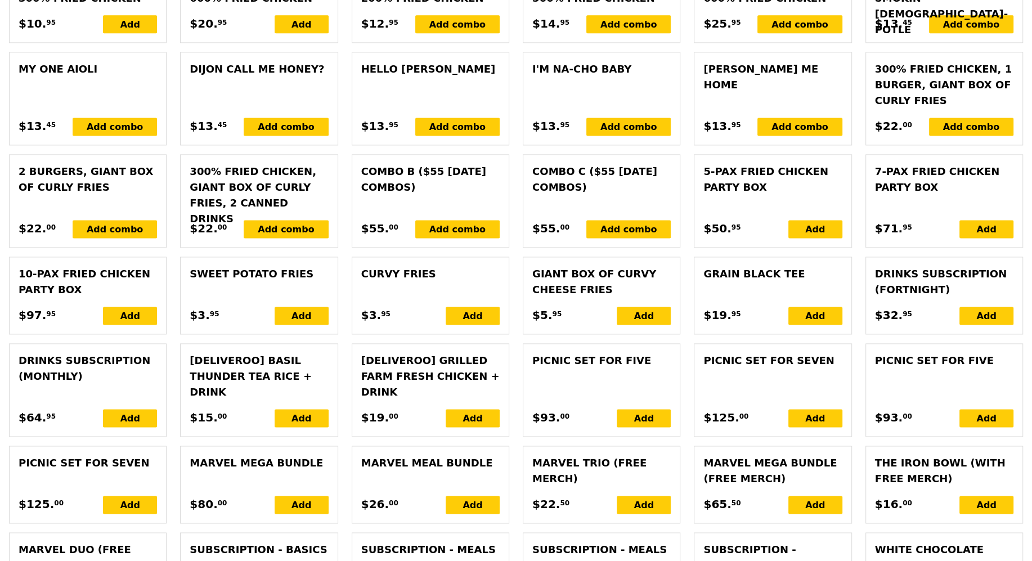
scroll to position [2422, 0]
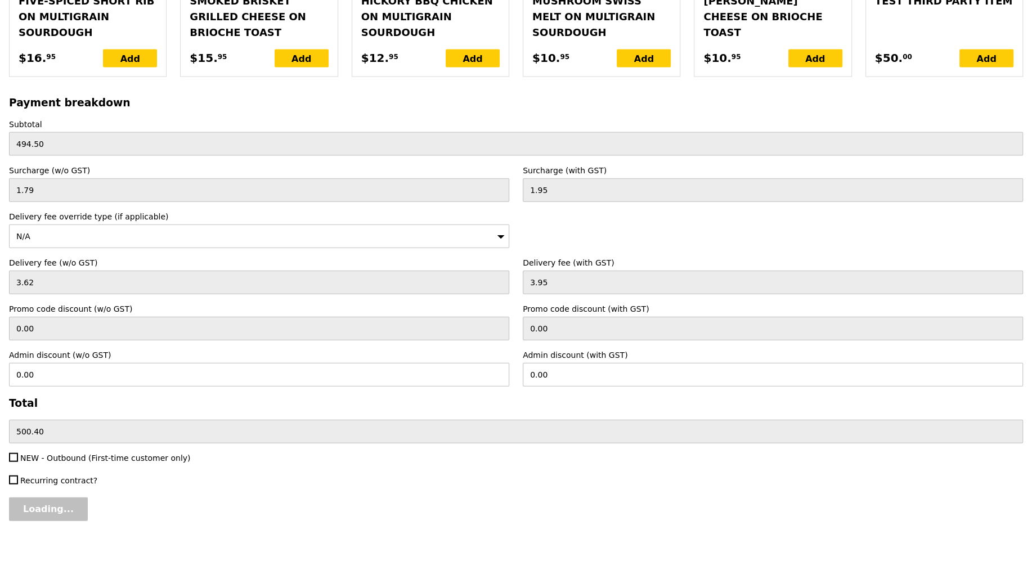
type input "Confirm"
click at [59, 453] on span "NEW - Outbound (First-time customer only)" at bounding box center [105, 457] width 170 height 9
click at [18, 453] on input "NEW - Outbound (First-time customer only)" at bounding box center [13, 457] width 9 height 9
checkbox input "true"
click at [59, 497] on input "Confirm" at bounding box center [43, 509] width 68 height 24
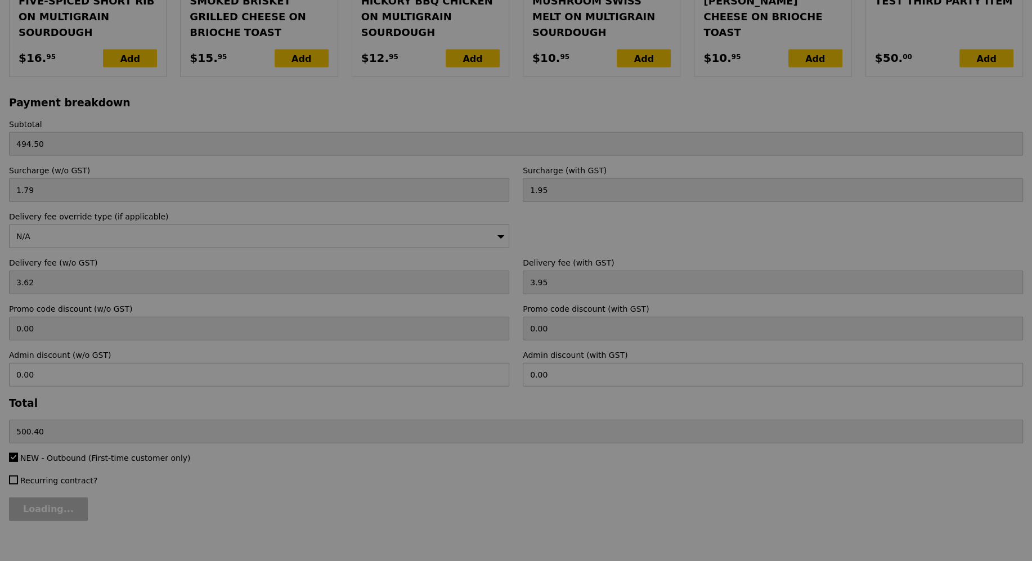
type input "Loading..."
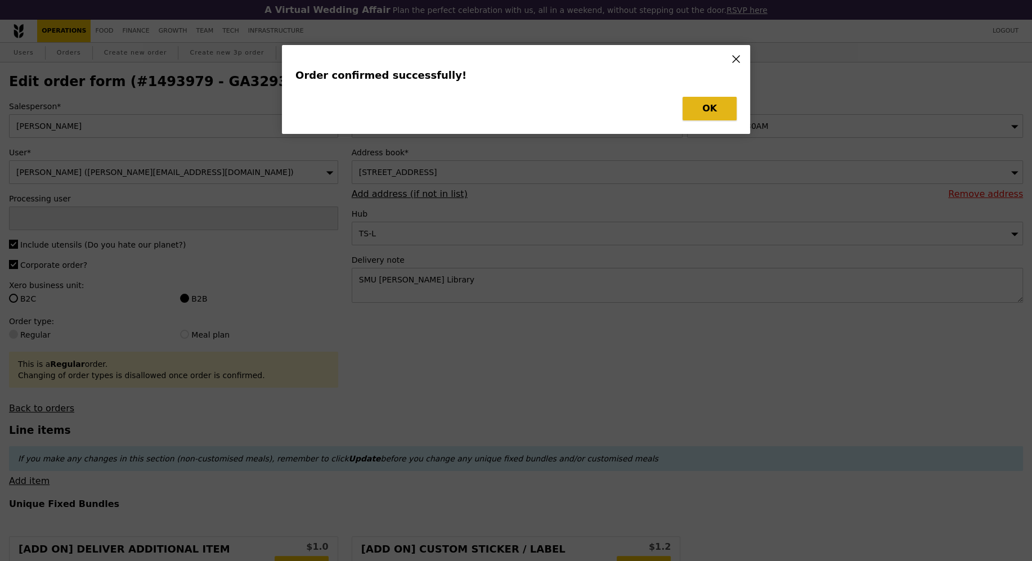
click at [717, 109] on button "OK" at bounding box center [709, 109] width 54 height 24
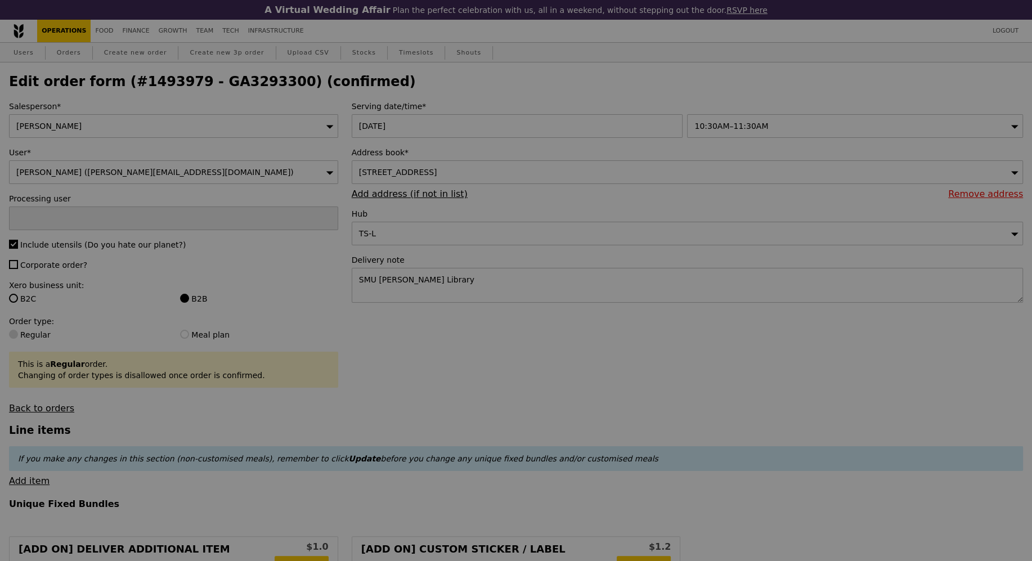
type input "Kyla"
type input "Loading..."
checkbox input "false"
type input "Update"
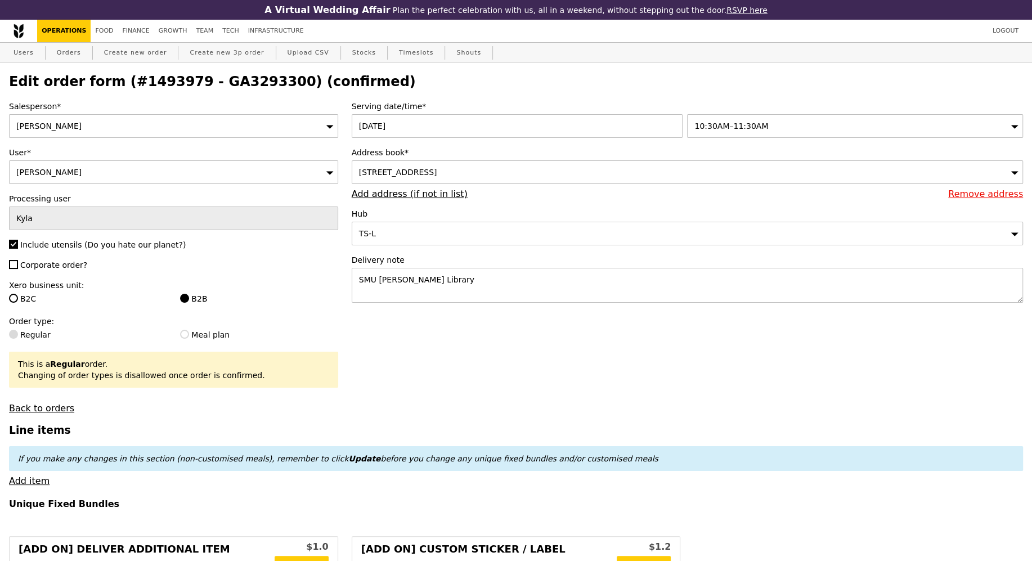
click at [224, 77] on h2 "Edit order form (#1493979 - GA3293300) (confirmed)" at bounding box center [516, 82] width 1014 height 16
copy h2 "GA3293300"
click at [78, 49] on link "Orders" at bounding box center [68, 53] width 33 height 20
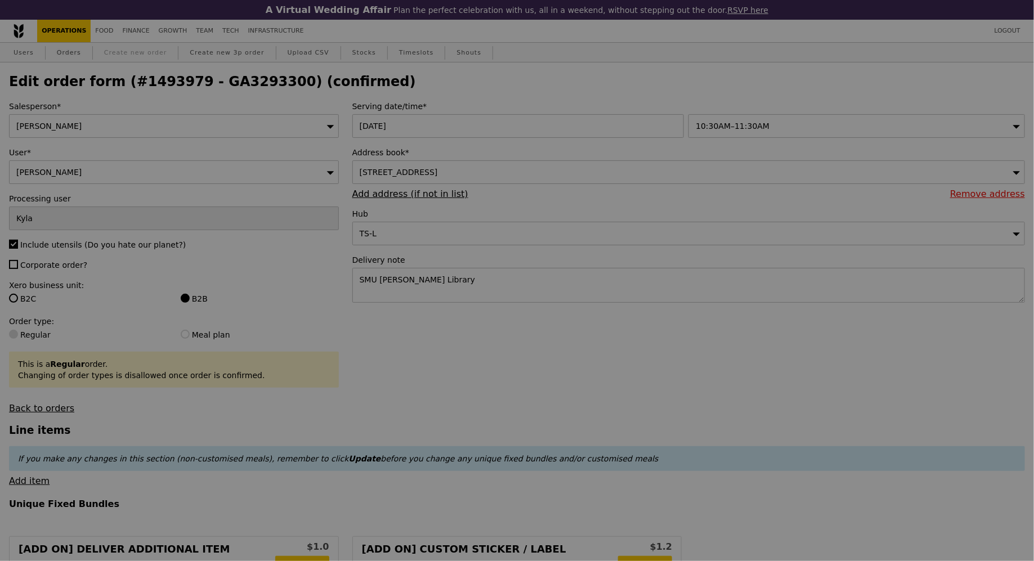
select select "100"
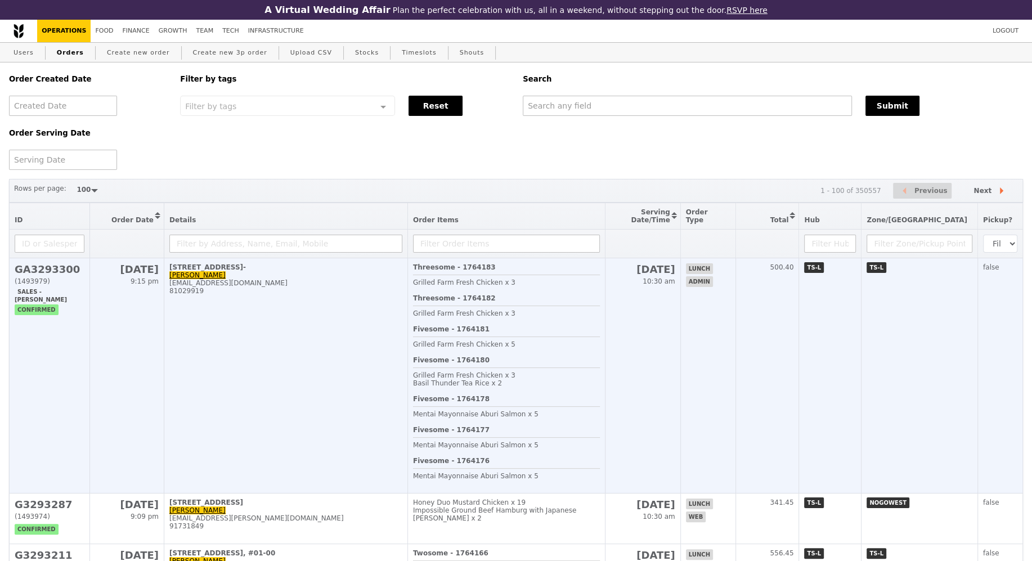
click at [337, 356] on td "70 Stamford Road, #5- Phoebe phoebeyeo@smu.edu.sg 81029919" at bounding box center [286, 375] width 244 height 235
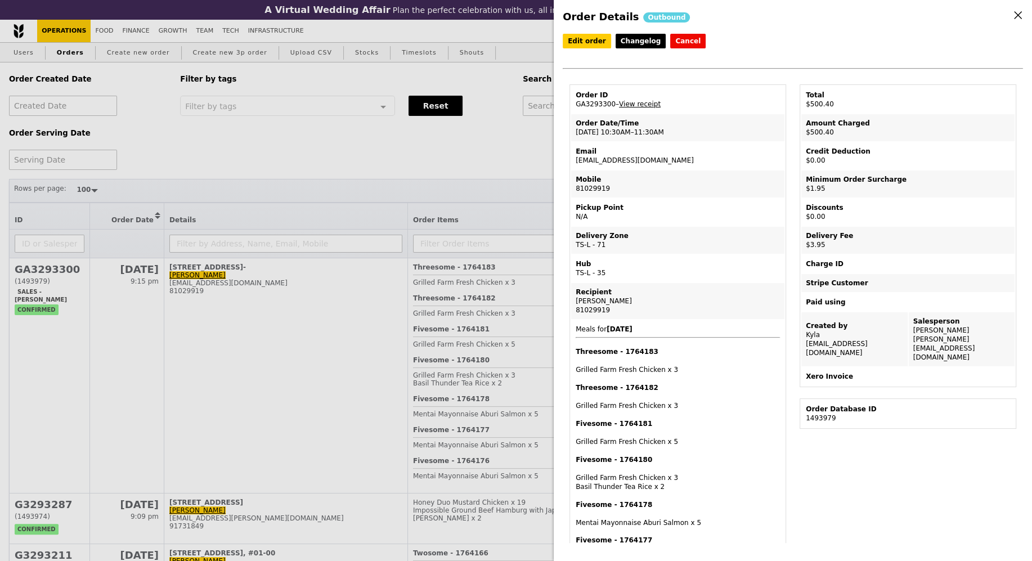
click at [522, 80] on div "Order Details Outbound Edit order Changelog Cancel Order ID GA3293300 – View re…" at bounding box center [516, 280] width 1032 height 561
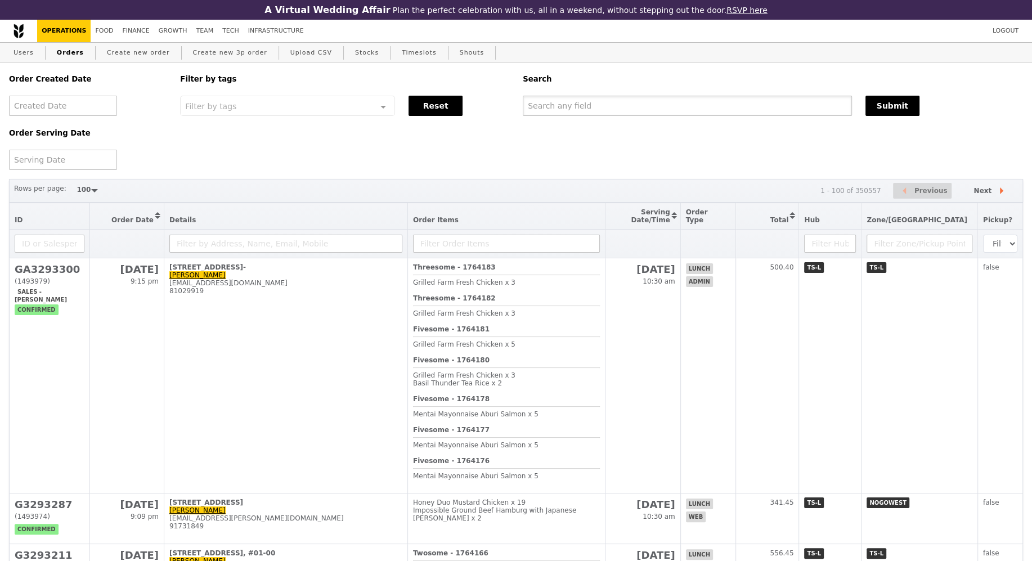
click at [617, 116] on input "text" at bounding box center [687, 106] width 329 height 20
paste input "GA3293300"
type input "GA3293300"
click at [879, 110] on button "Submit" at bounding box center [892, 106] width 54 height 20
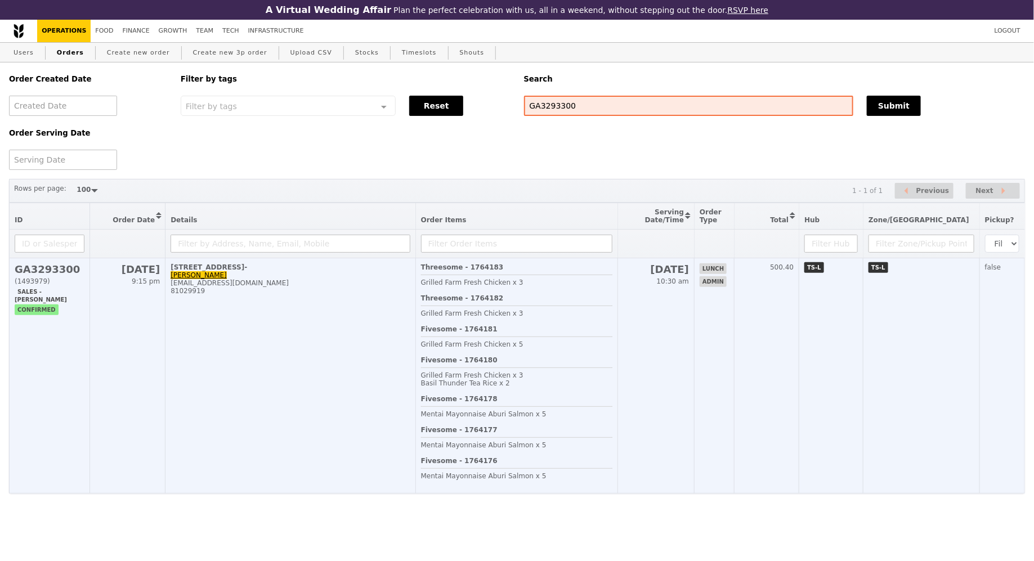
click at [572, 416] on div "Mentai Mayonnaise Aburi Salmon x 5" at bounding box center [516, 414] width 191 height 8
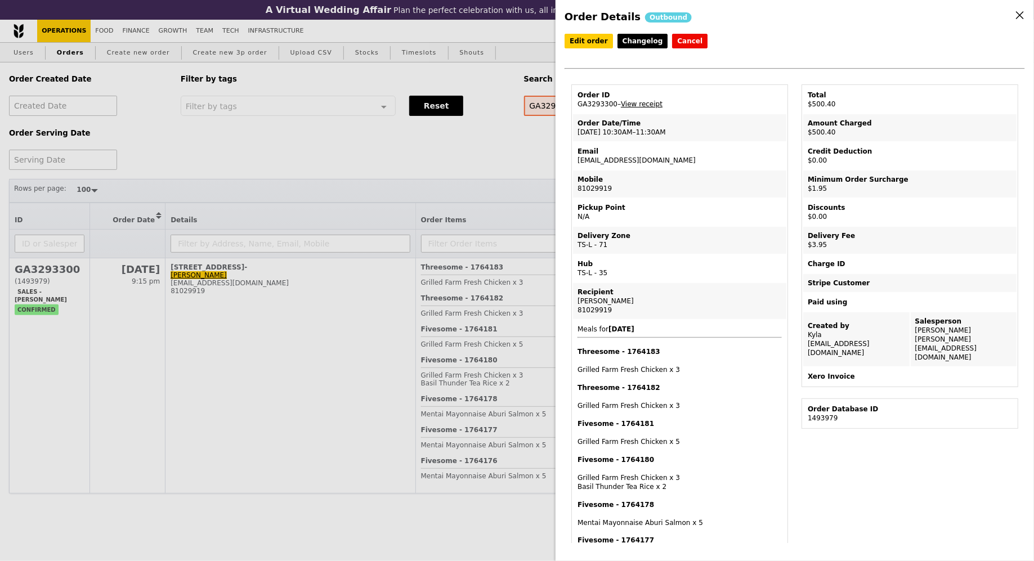
click at [652, 100] on link "View receipt" at bounding box center [642, 104] width 42 height 8
click at [325, 163] on div "Order Details Outbound Edit order Changelog Cancel Order ID GA3293300 – View re…" at bounding box center [517, 280] width 1034 height 561
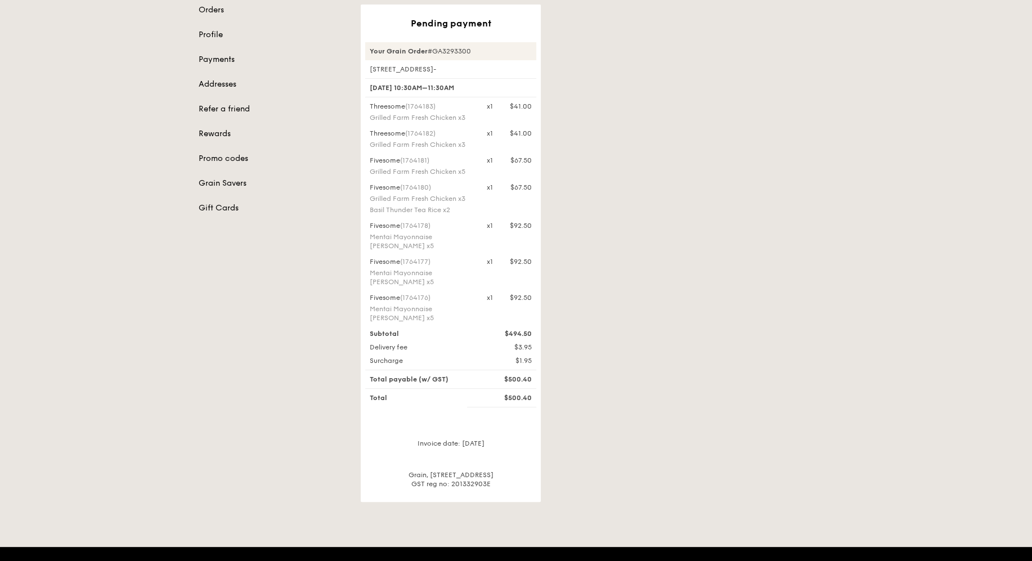
scroll to position [142, 0]
